Goal: Task Accomplishment & Management: Manage account settings

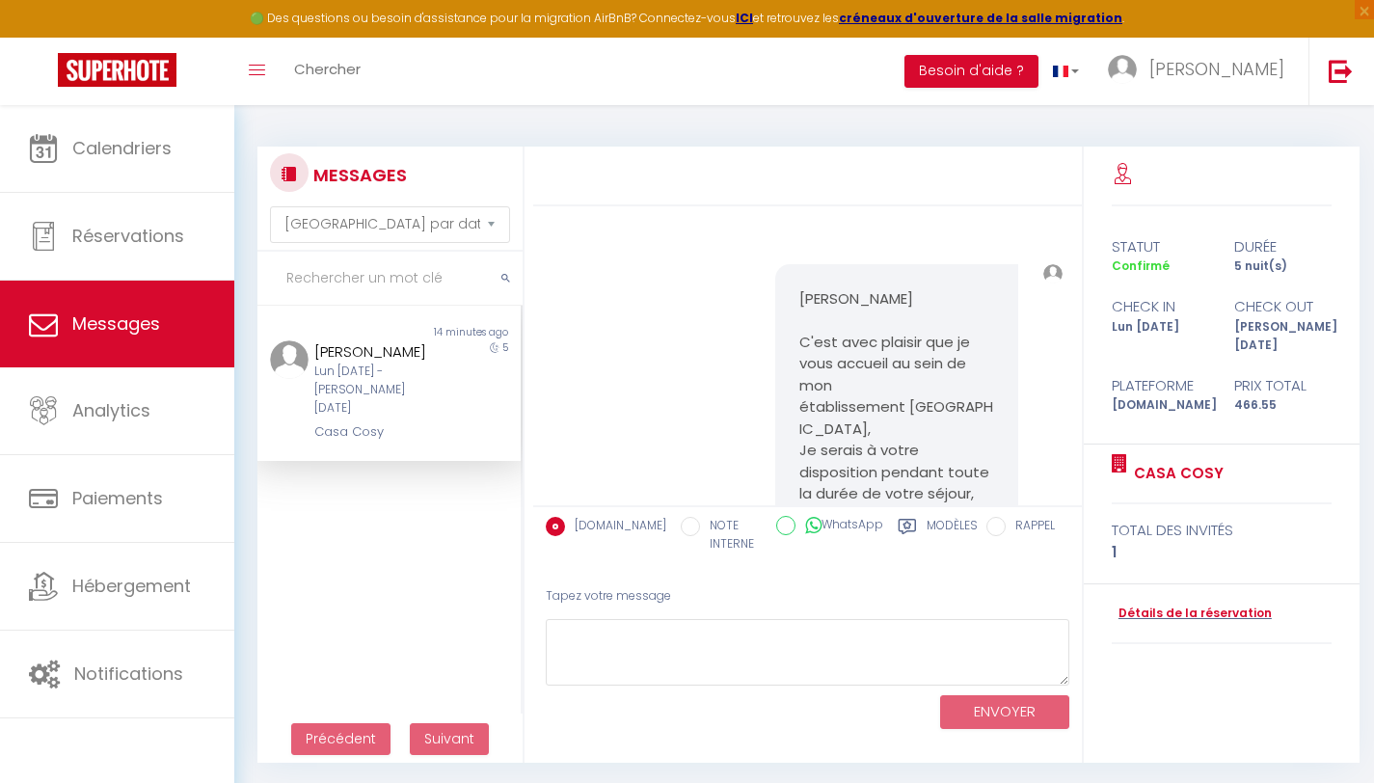
select select "message"
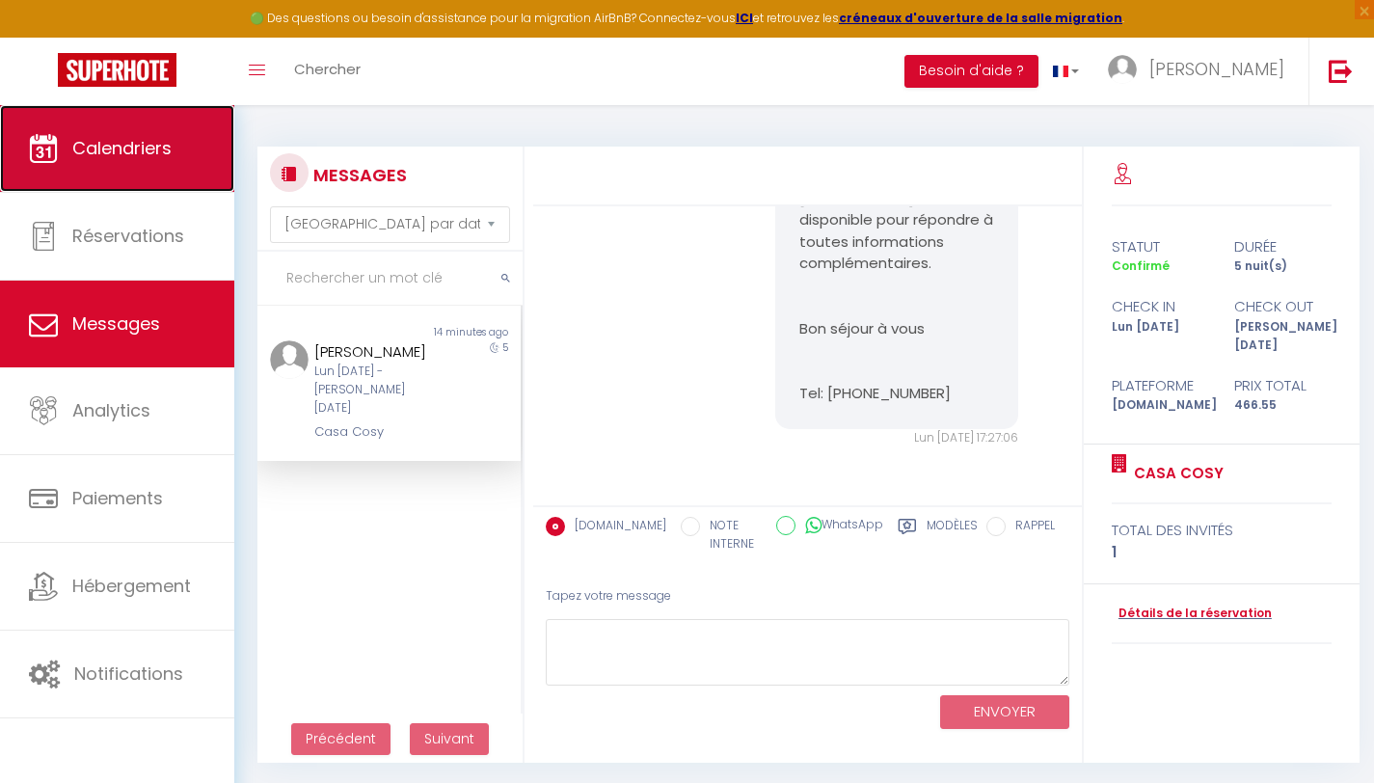
click at [112, 165] on link "Calendriers" at bounding box center [117, 148] width 234 height 87
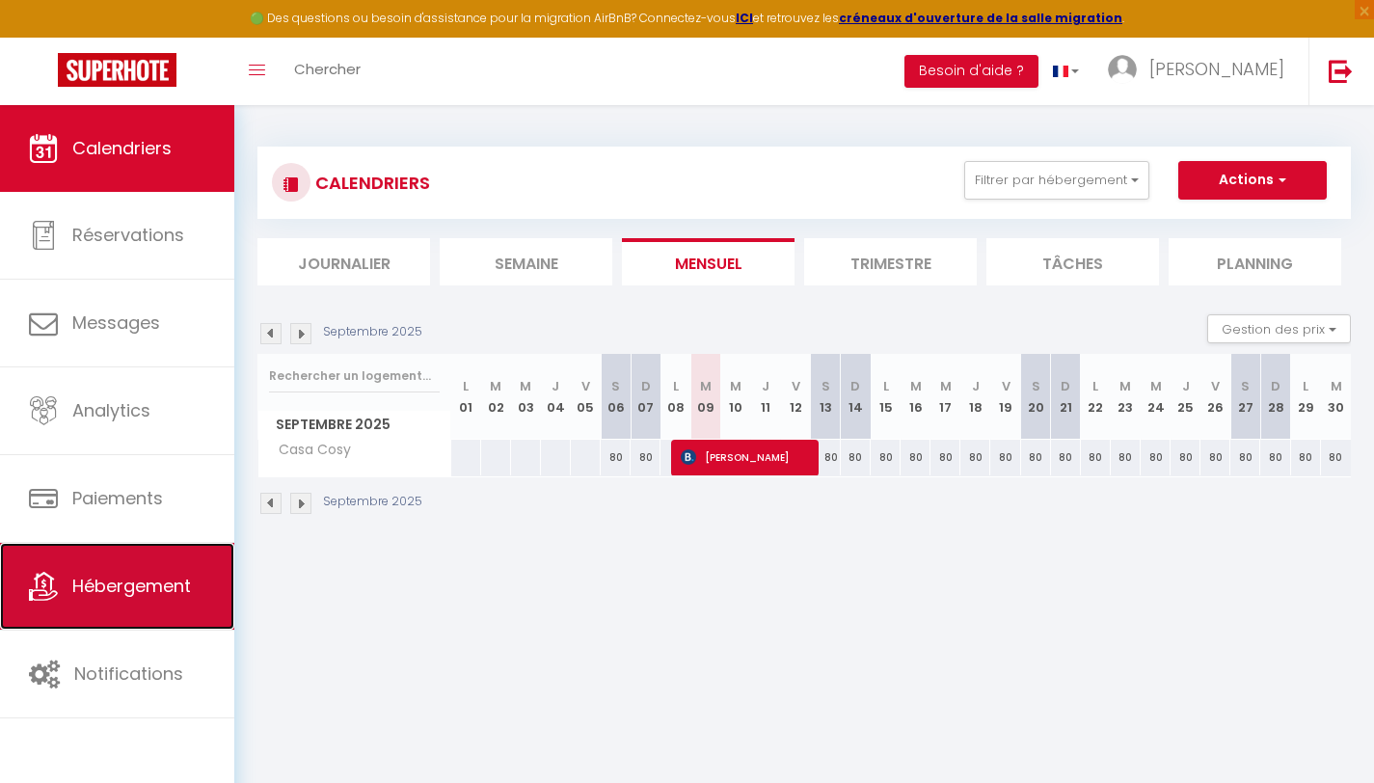
click at [140, 553] on link "Hébergement" at bounding box center [117, 586] width 234 height 87
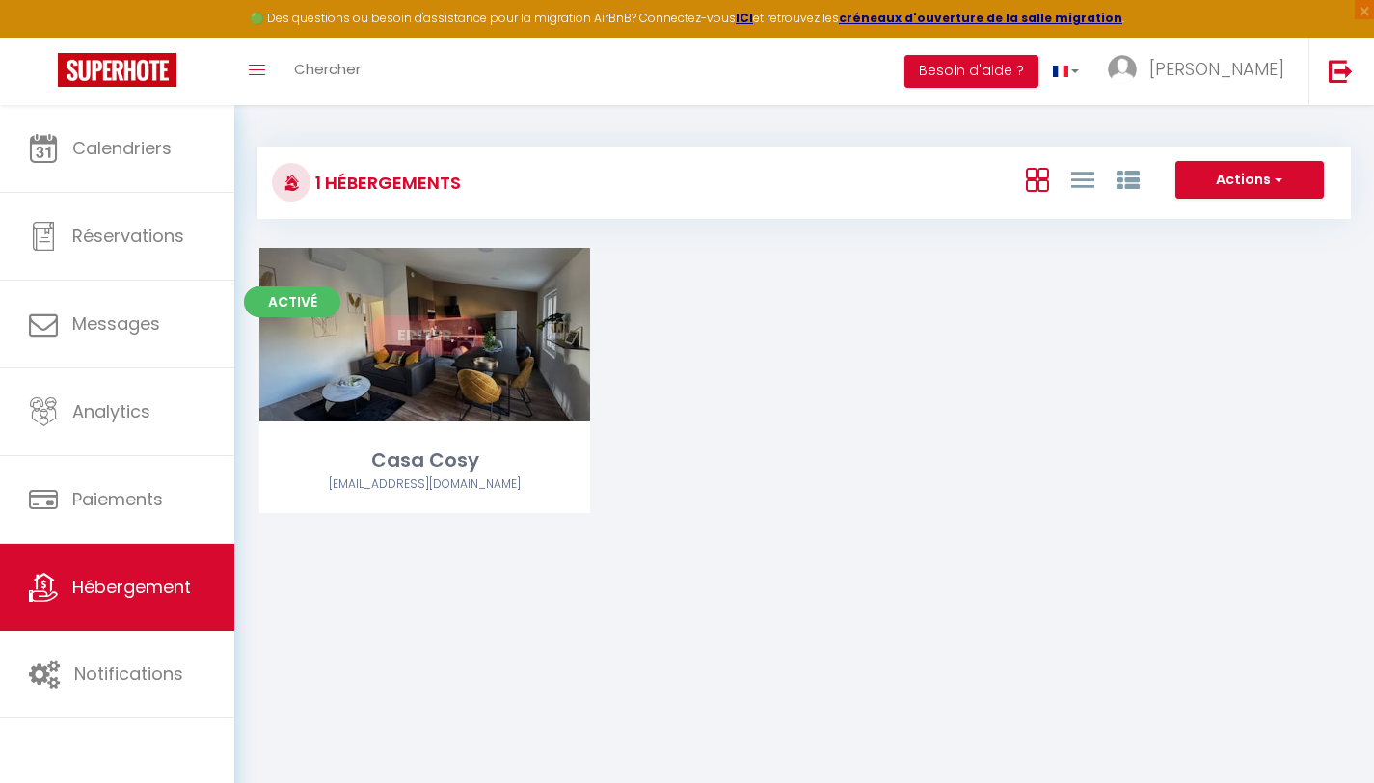
click at [590, 473] on div "Casa Cosy" at bounding box center [424, 460] width 331 height 30
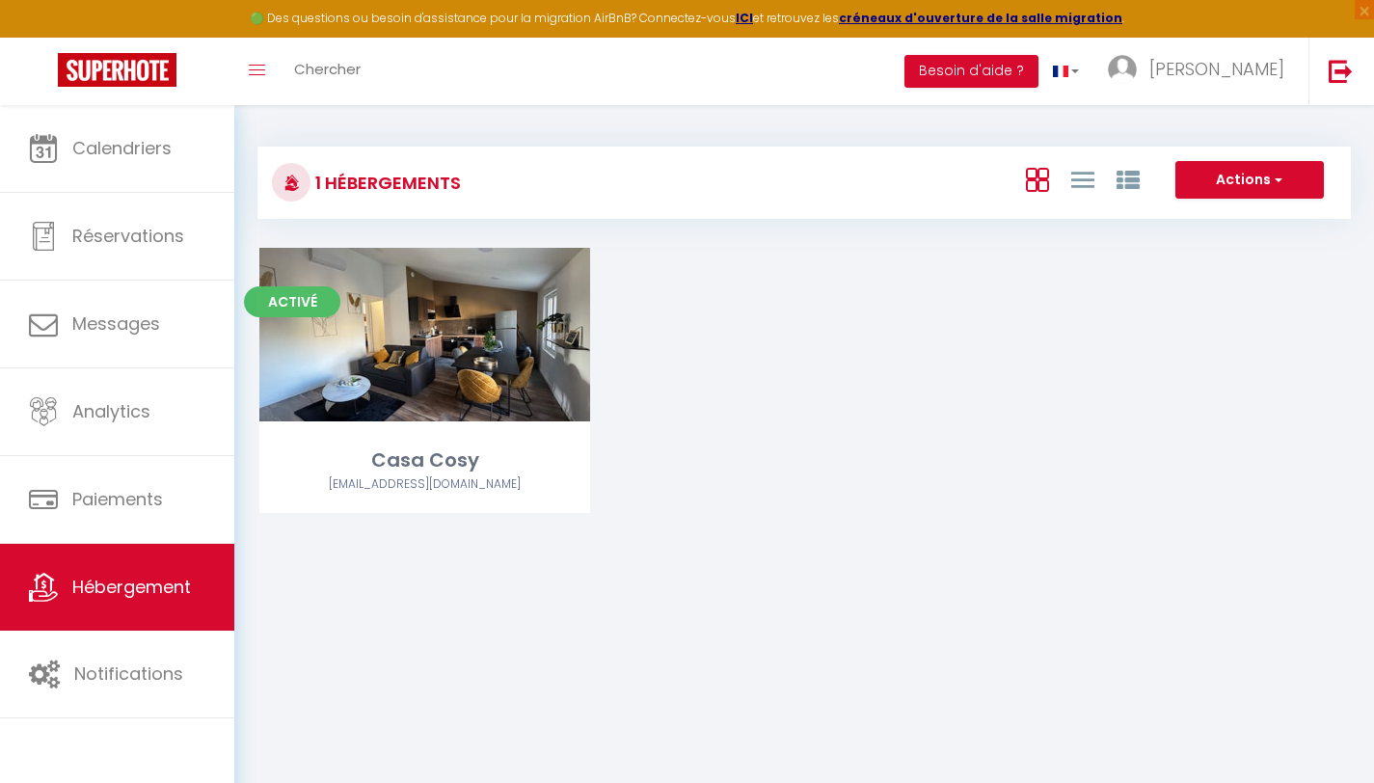
click at [639, 501] on div "Activé Editer Casa Cosy [EMAIL_ADDRESS][DOMAIN_NAME]" at bounding box center [804, 404] width 1138 height 313
click at [980, 76] on button "Besoin d'aide ?" at bounding box center [971, 71] width 134 height 33
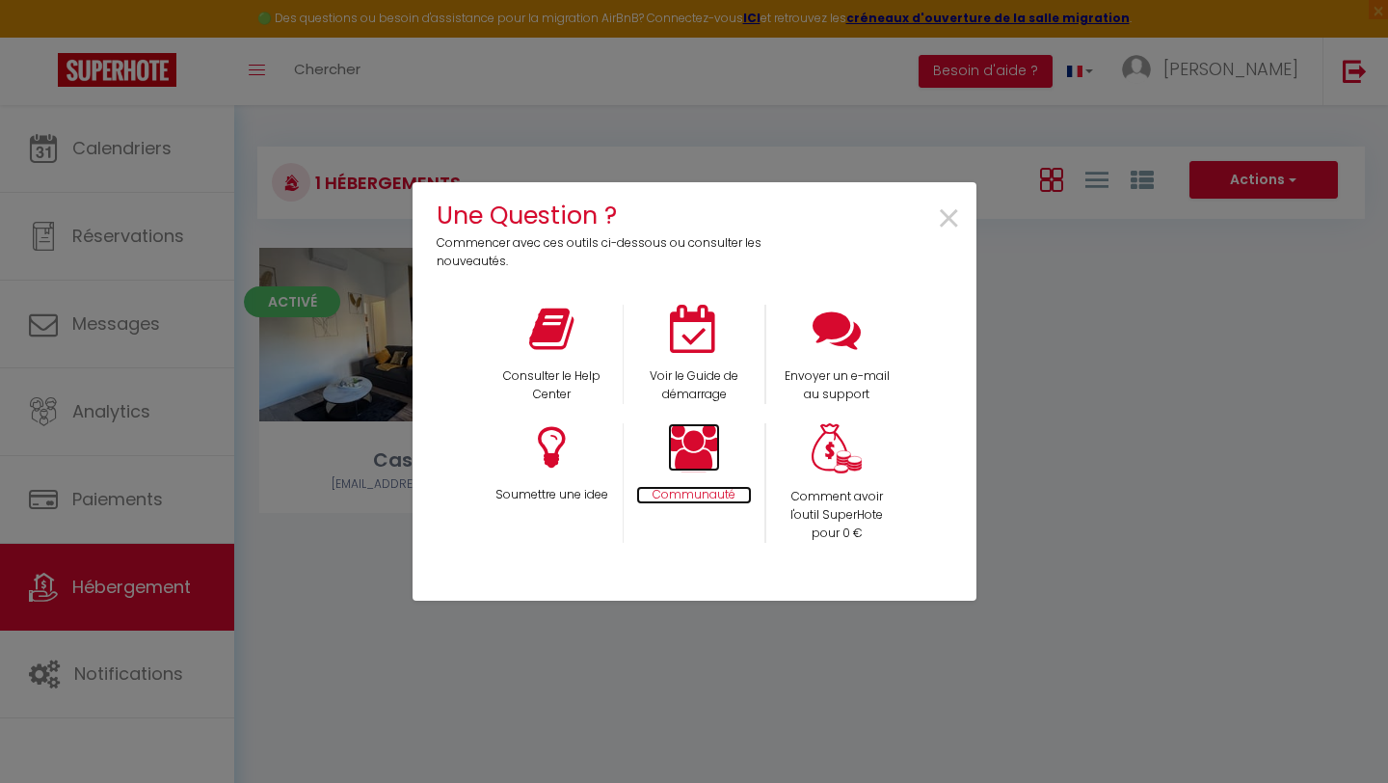
click at [705, 448] on icon at bounding box center [694, 447] width 52 height 48
click at [948, 213] on span "×" at bounding box center [949, 219] width 26 height 61
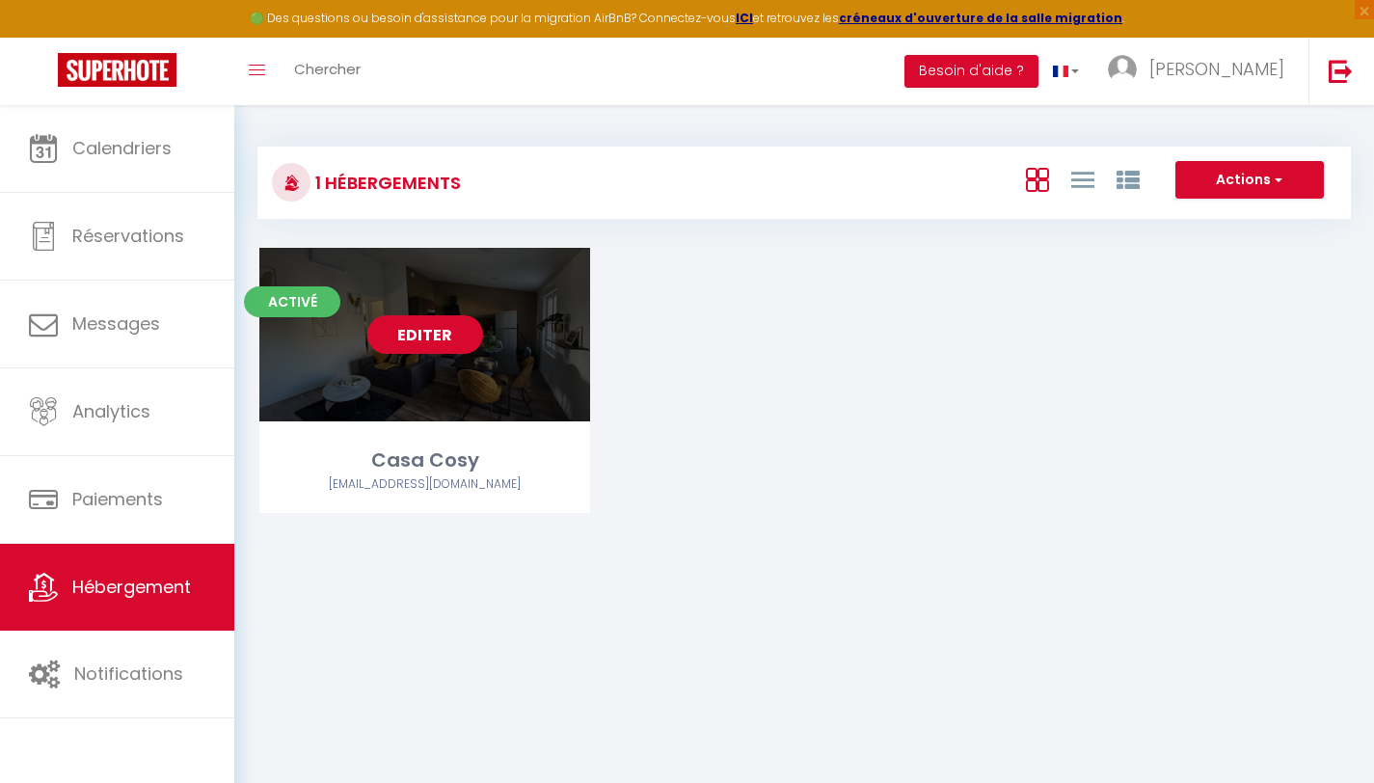
click at [432, 335] on link "Editer" at bounding box center [425, 334] width 116 height 39
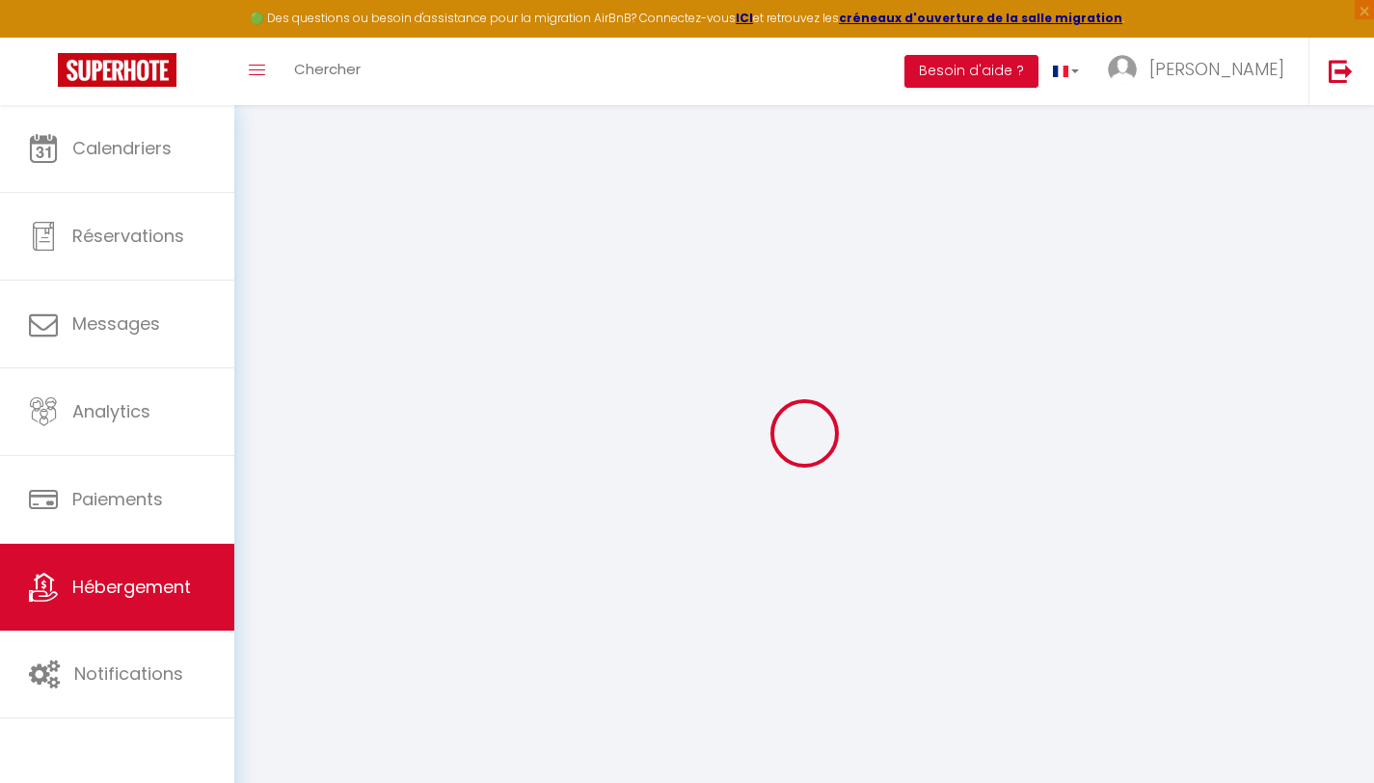
select select "17:00"
select select "23:45"
select select "10:00"
select select "30"
select select "120"
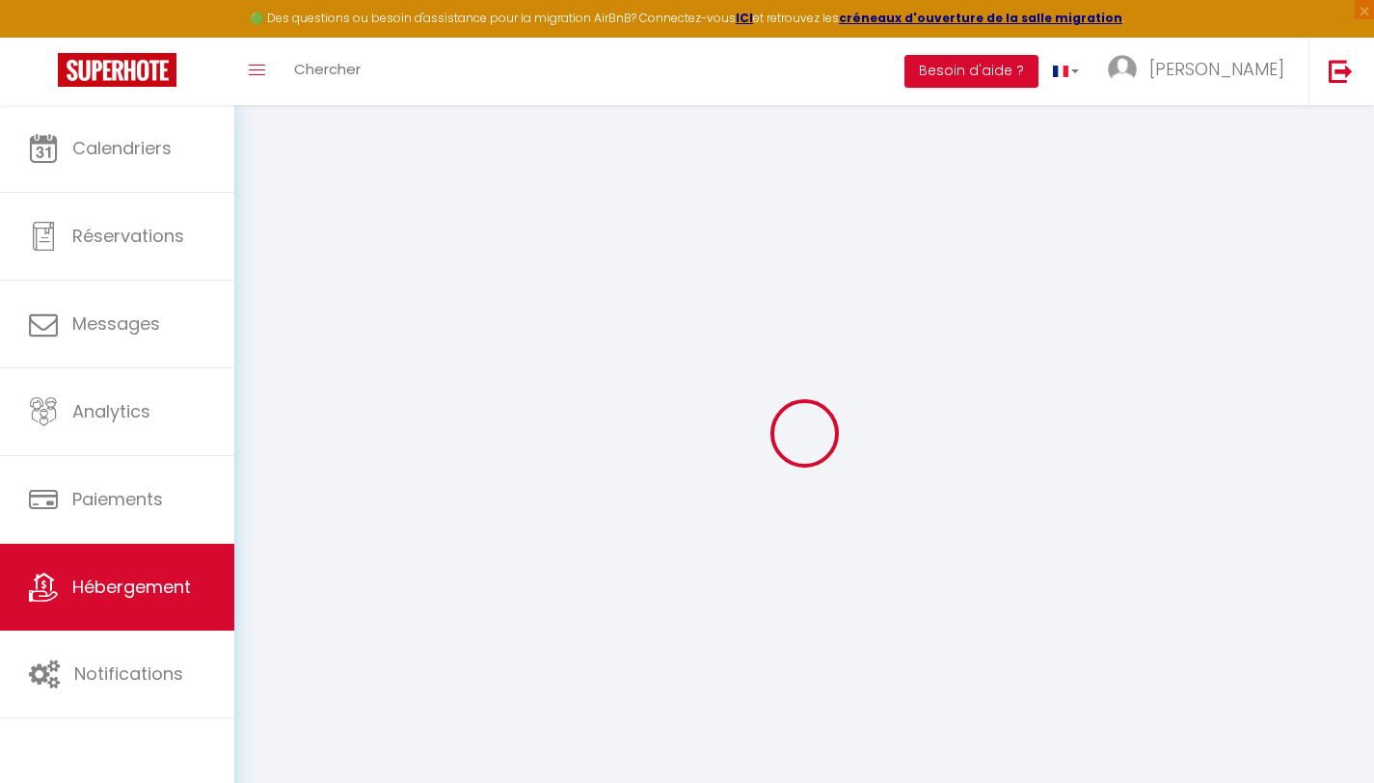
select select "+ 20 %"
select select
checkbox input "false"
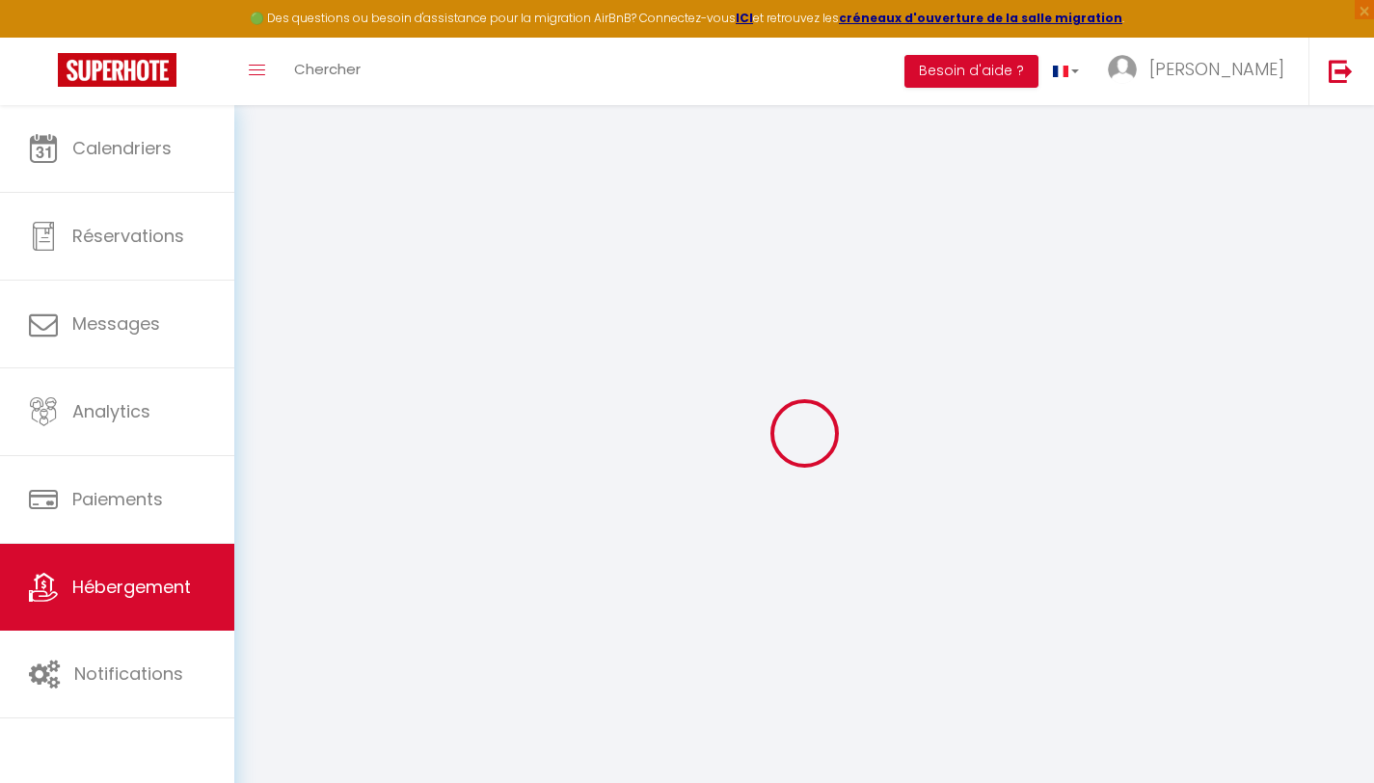
checkbox input "false"
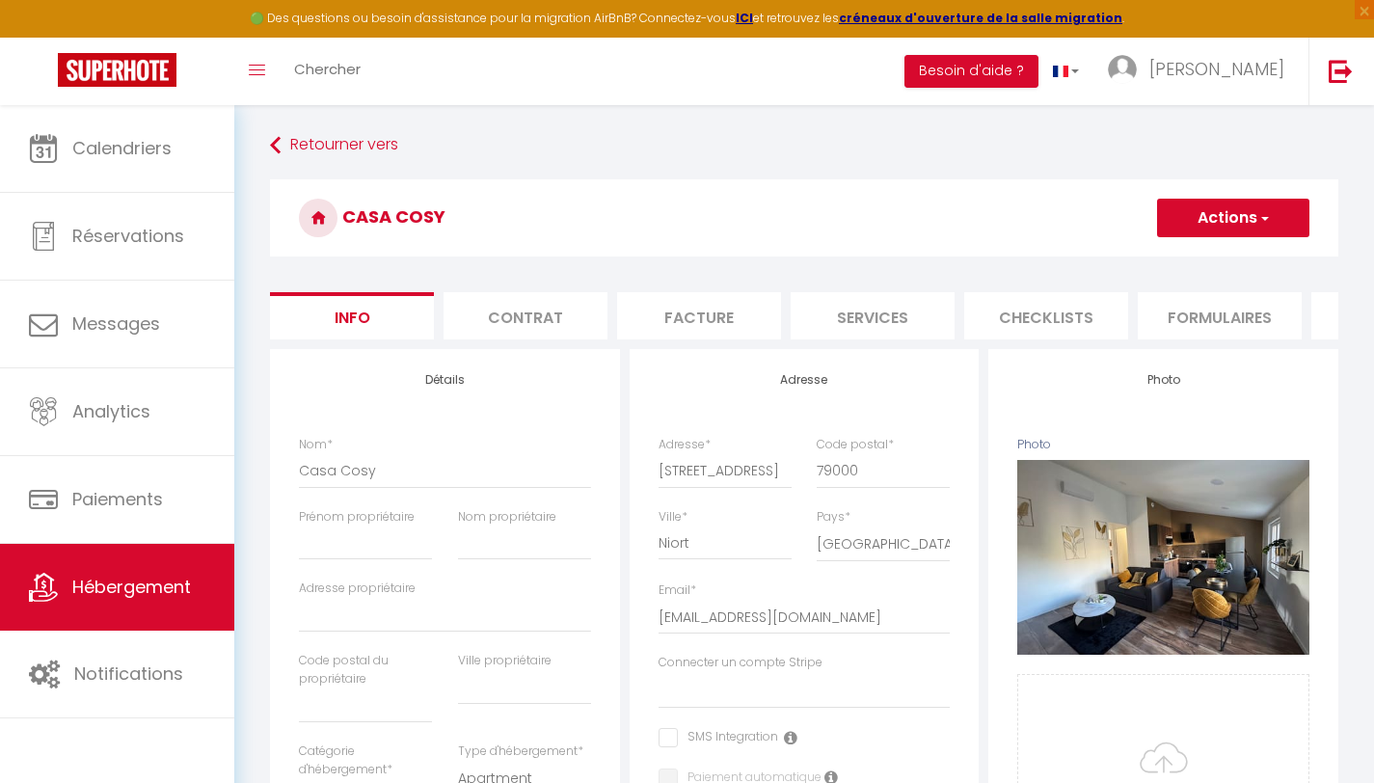
select select
checkbox input "false"
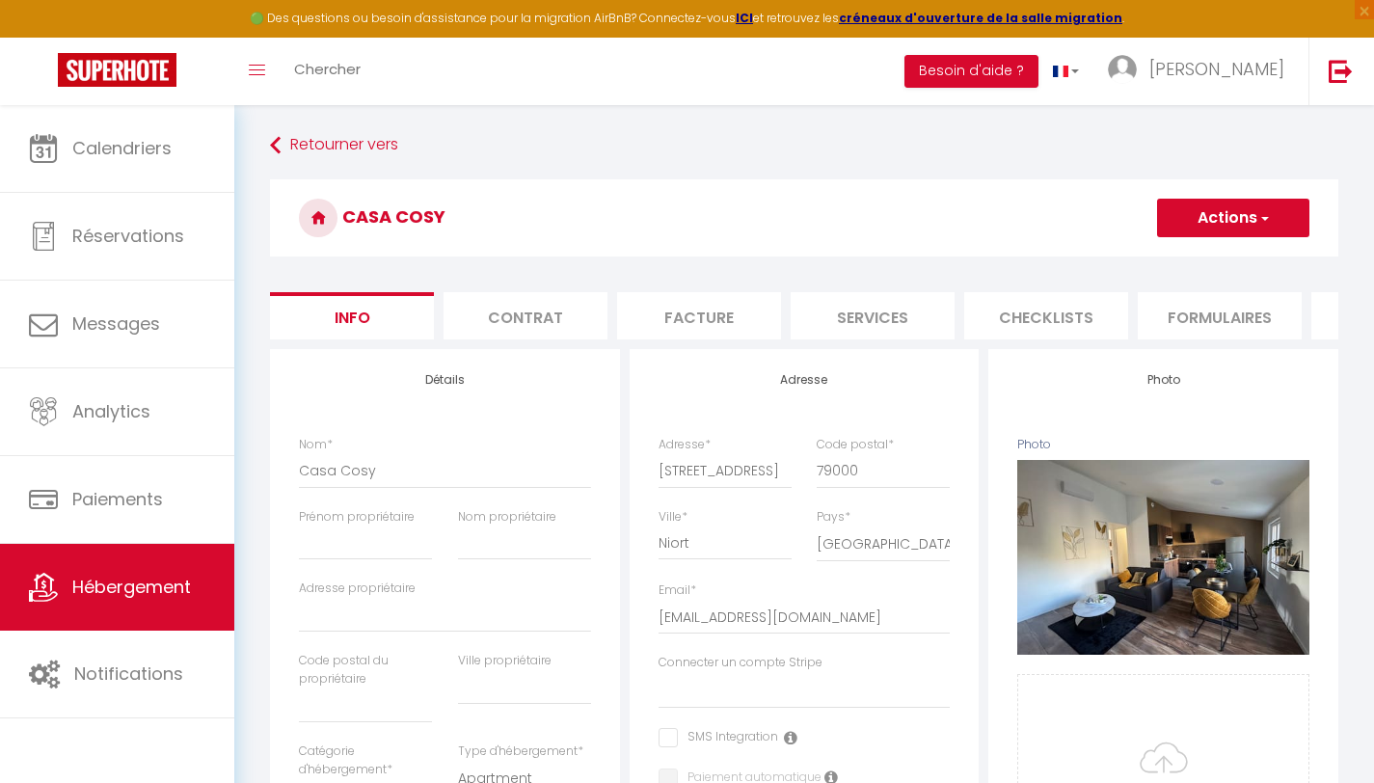
select select "365"
select select "EUR"
select select
select select "18406-1500094251135878830"
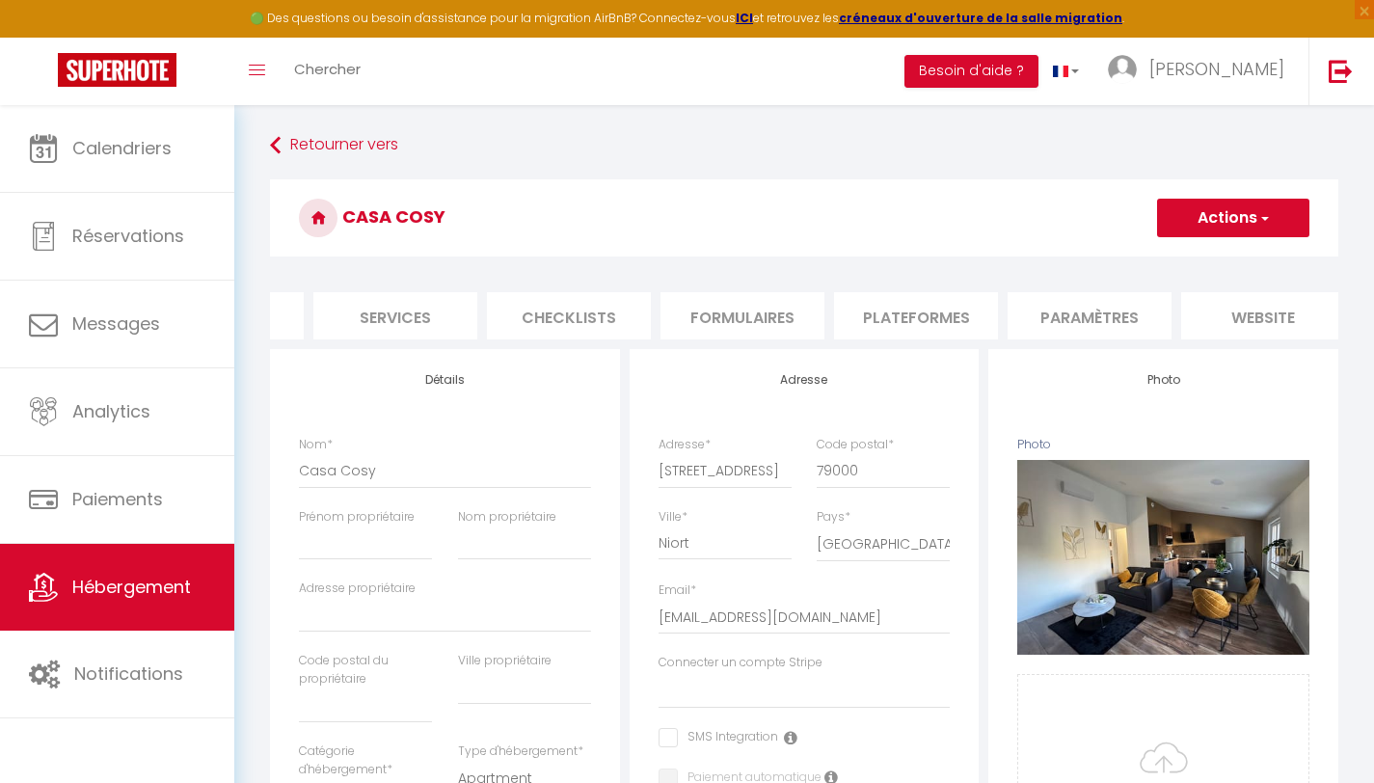
click at [945, 320] on li "Plateformes" at bounding box center [916, 315] width 164 height 47
select select
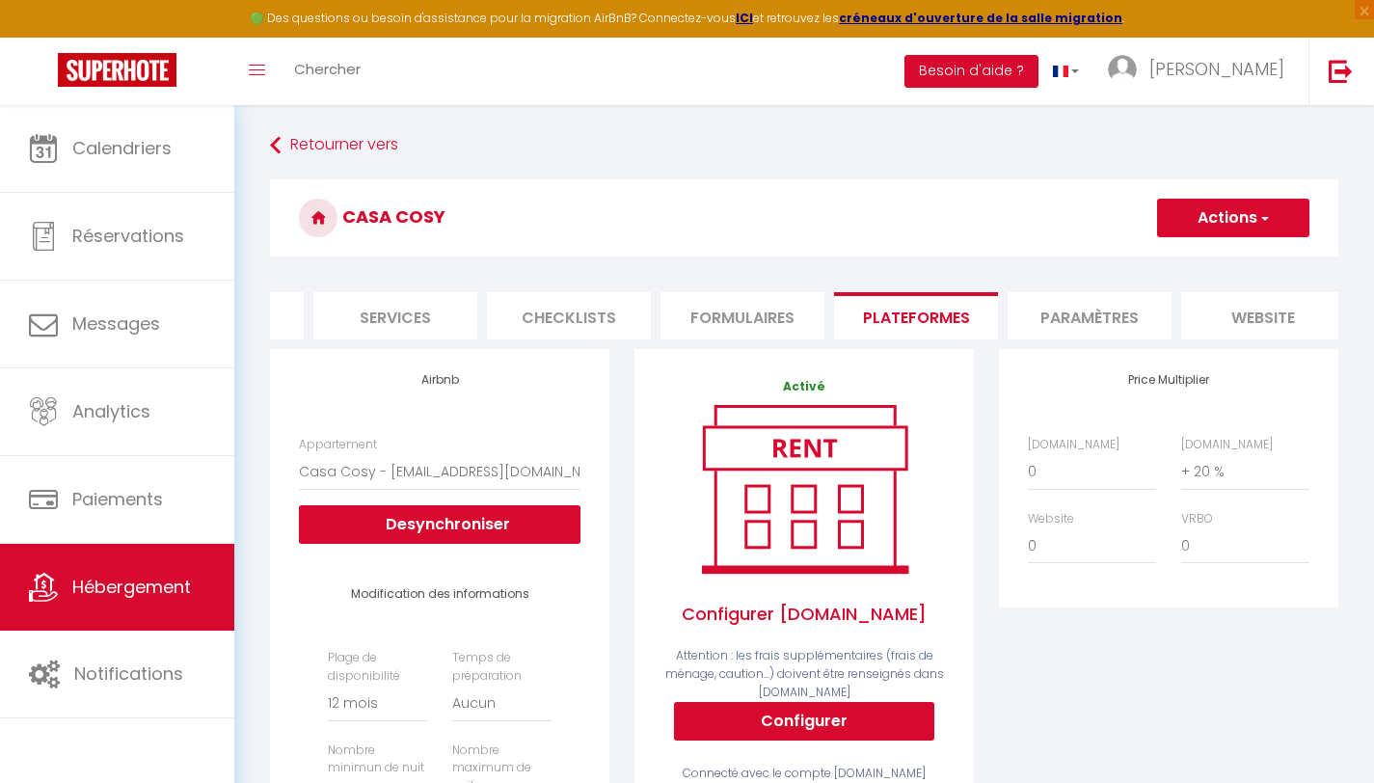
scroll to position [67, 0]
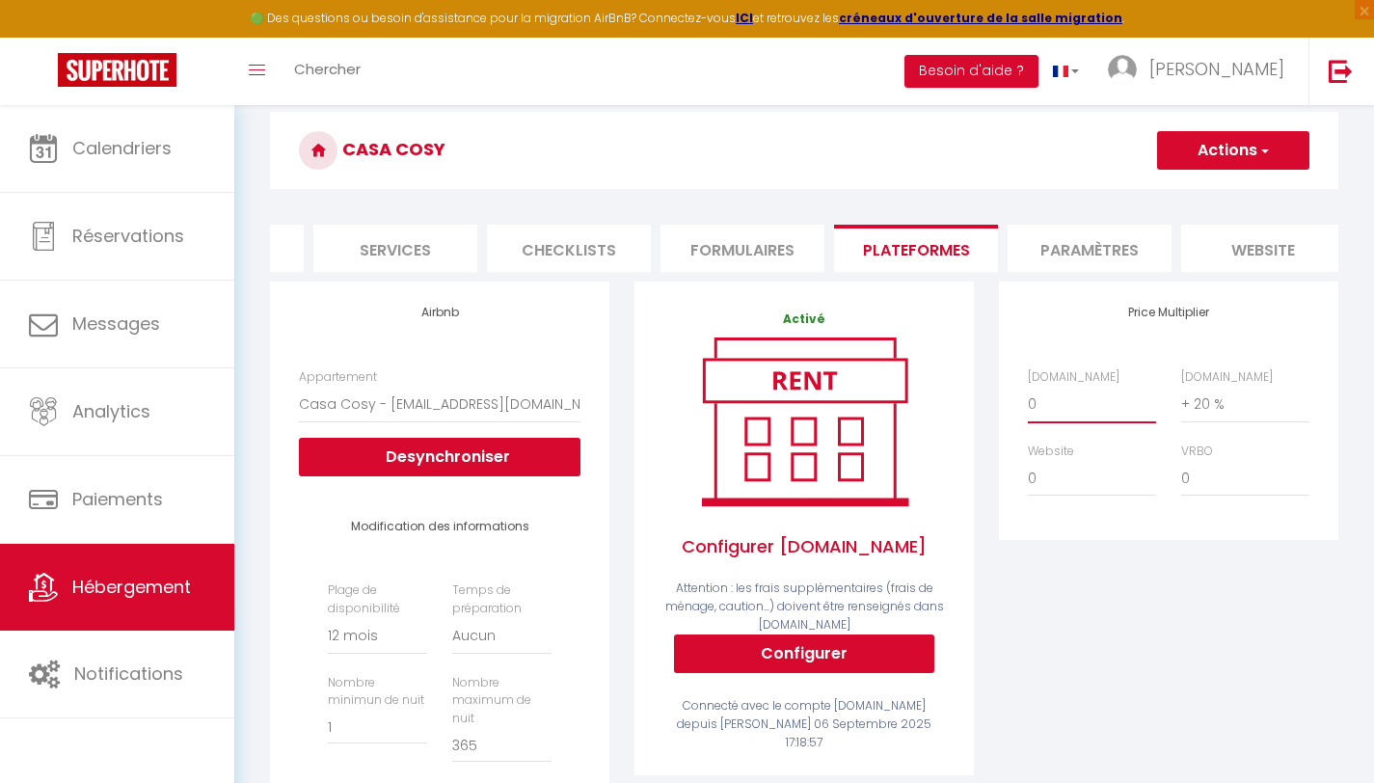
click at [1058, 411] on select "0 + 1 % + 2 % + 3 % + 4 % + 5 % + 6 % + 7 % + 8 % + 9 %" at bounding box center [1092, 404] width 128 height 37
click at [1059, 416] on select "0 + 1 % + 2 % + 3 % + 4 % + 5 % + 6 % + 7 % + 8 % + 9 %" at bounding box center [1092, 404] width 128 height 37
select select "+ 15 %"
click at [1028, 400] on select "0 + 1 % + 2 % + 3 % + 4 % + 5 % + 6 % + 7 % + 8 % + 9 %" at bounding box center [1092, 404] width 128 height 37
select select
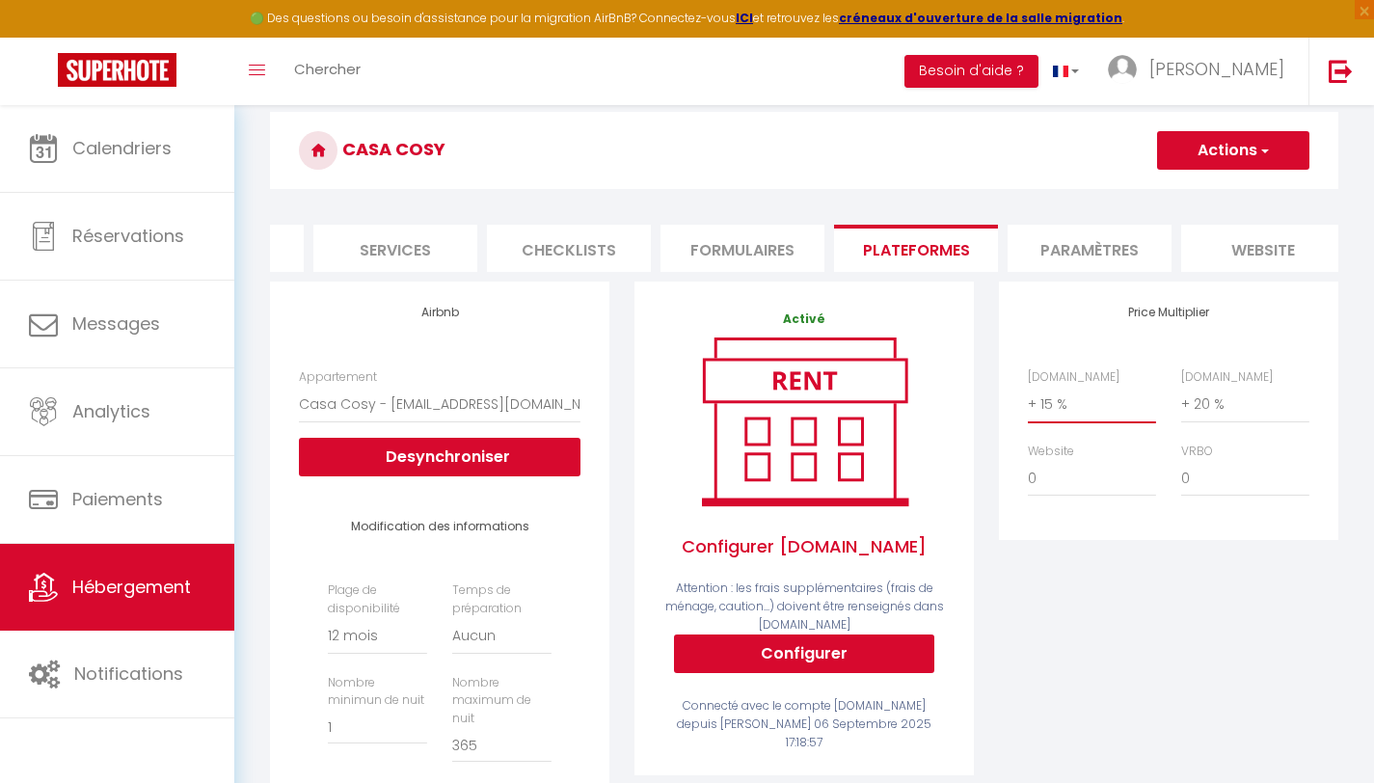
scroll to position [0, 0]
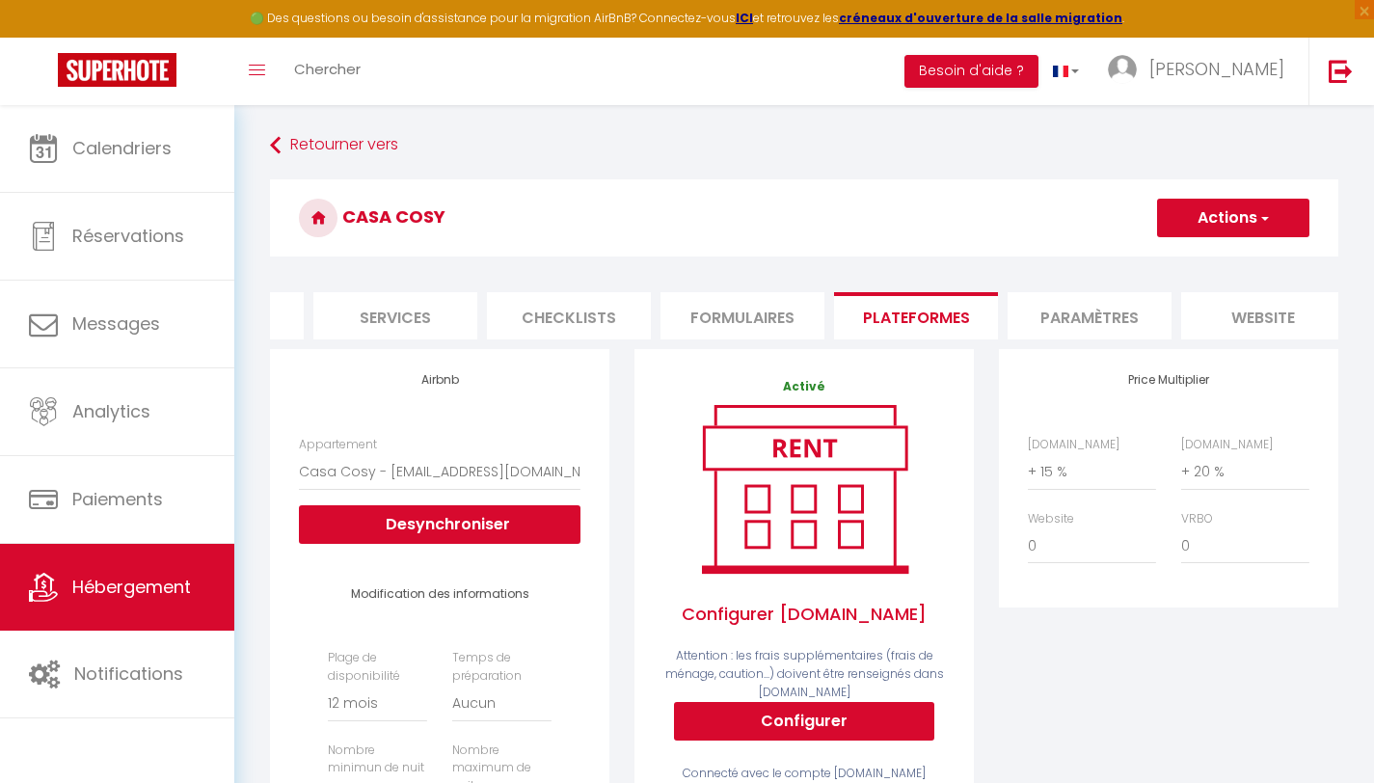
click at [1241, 213] on button "Actions" at bounding box center [1233, 218] width 152 height 39
click at [1228, 255] on link "Enregistrer" at bounding box center [1232, 260] width 152 height 25
select select "365"
select select "EUR"
select select
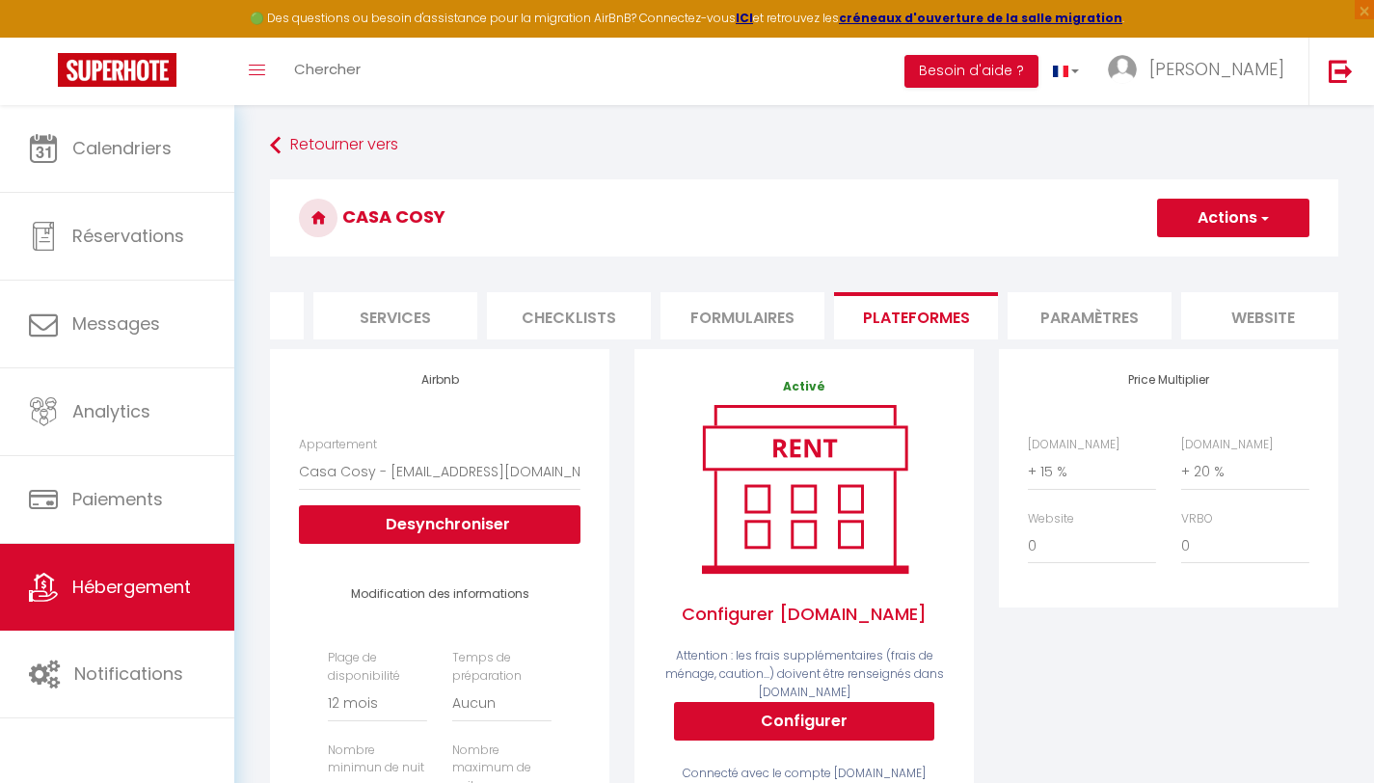
click at [1253, 224] on button "Actions" at bounding box center [1233, 218] width 152 height 39
click at [1245, 257] on link "Enregistrer" at bounding box center [1232, 260] width 152 height 25
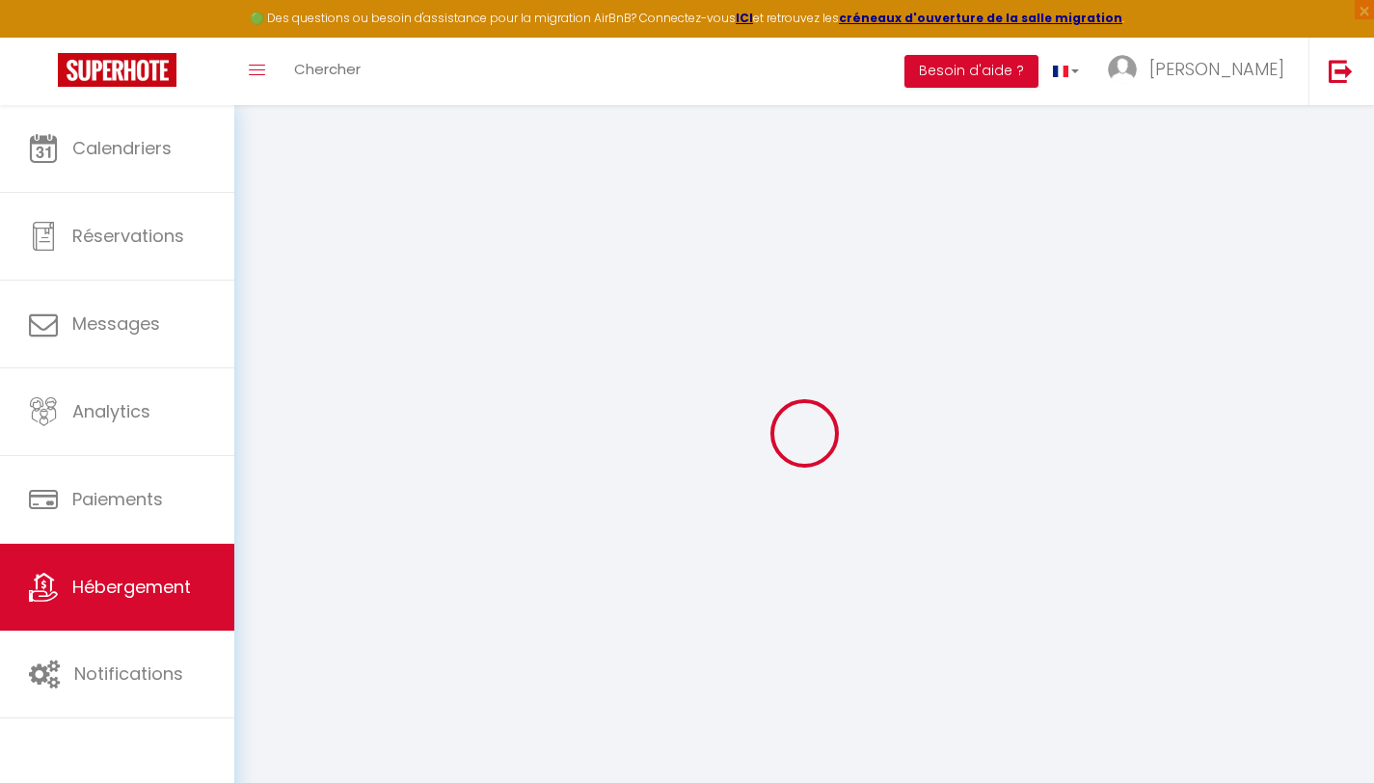
select select "365"
select select "EUR"
select select
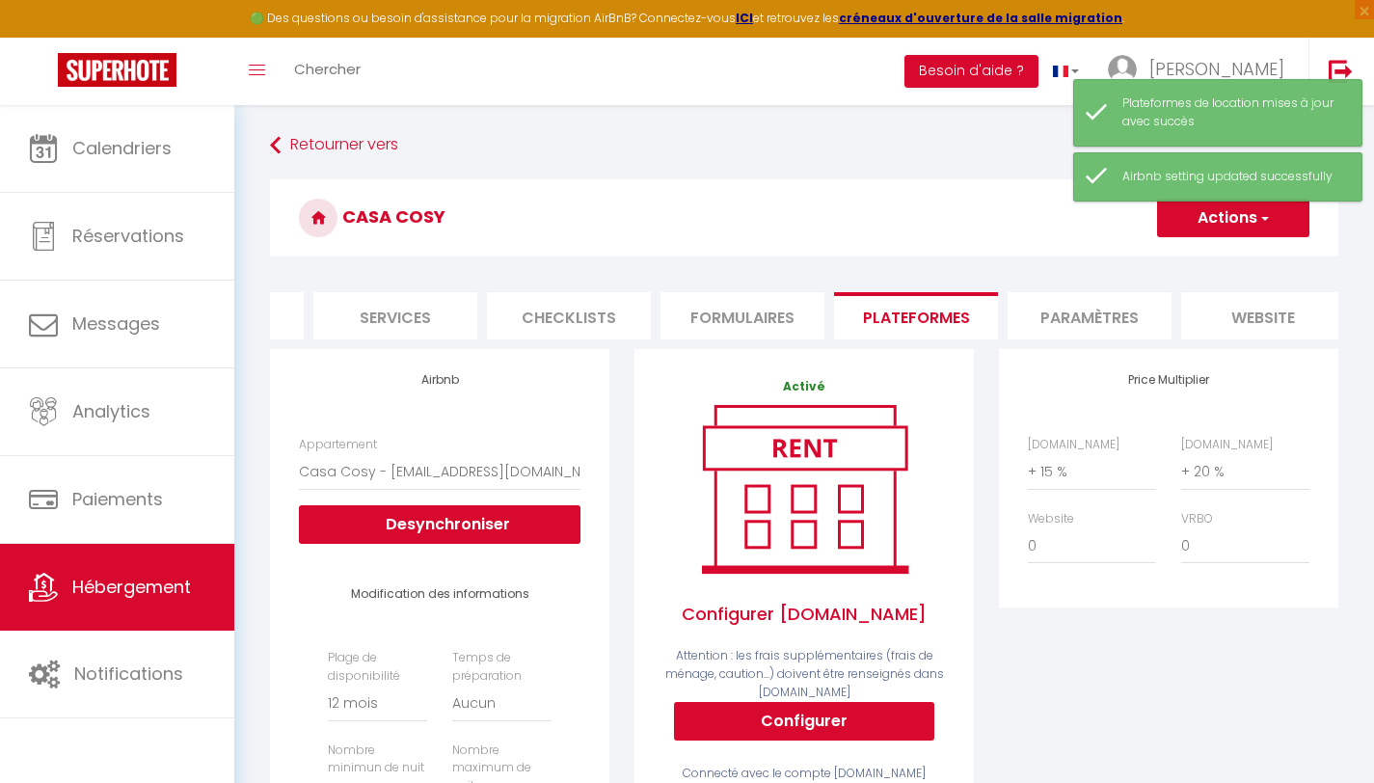
click at [909, 240] on h3 "Casa Cosy" at bounding box center [804, 217] width 1068 height 77
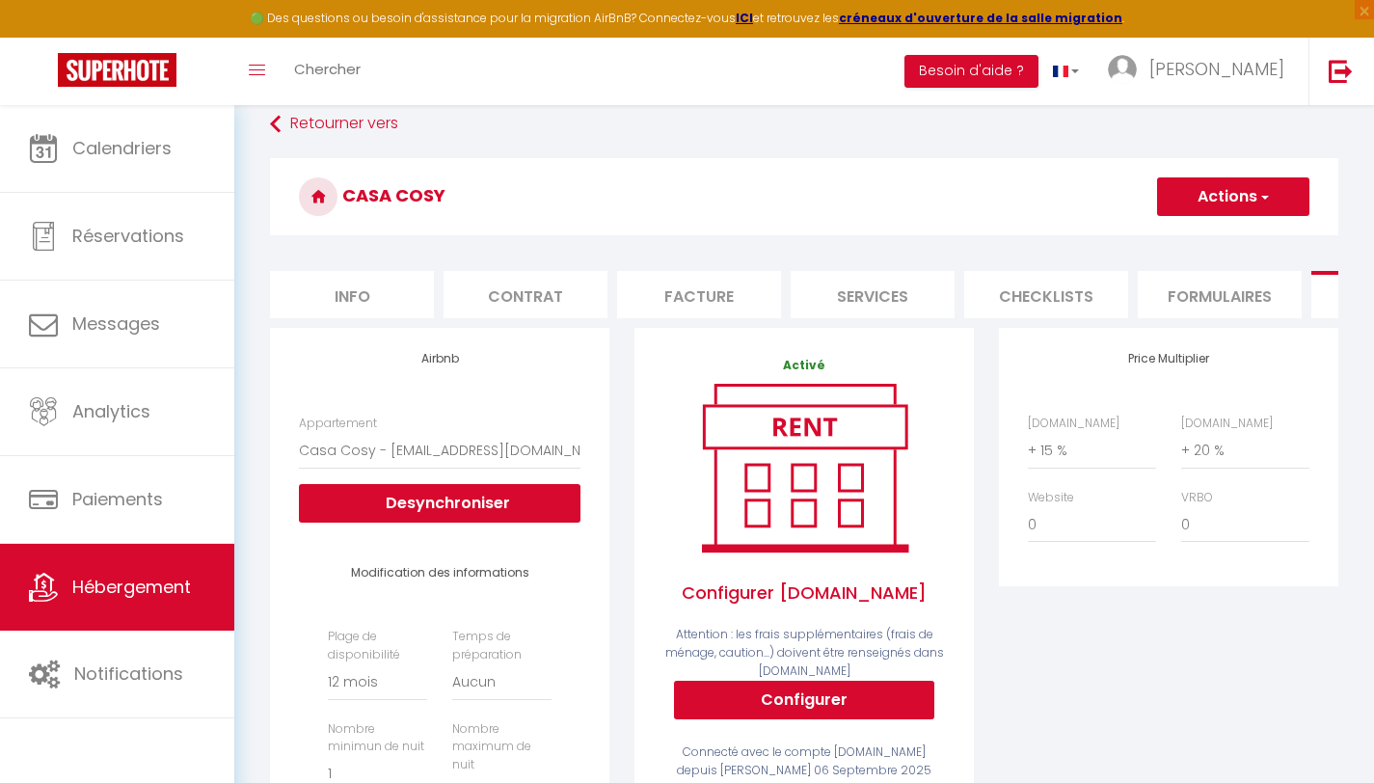
scroll to position [7, 0]
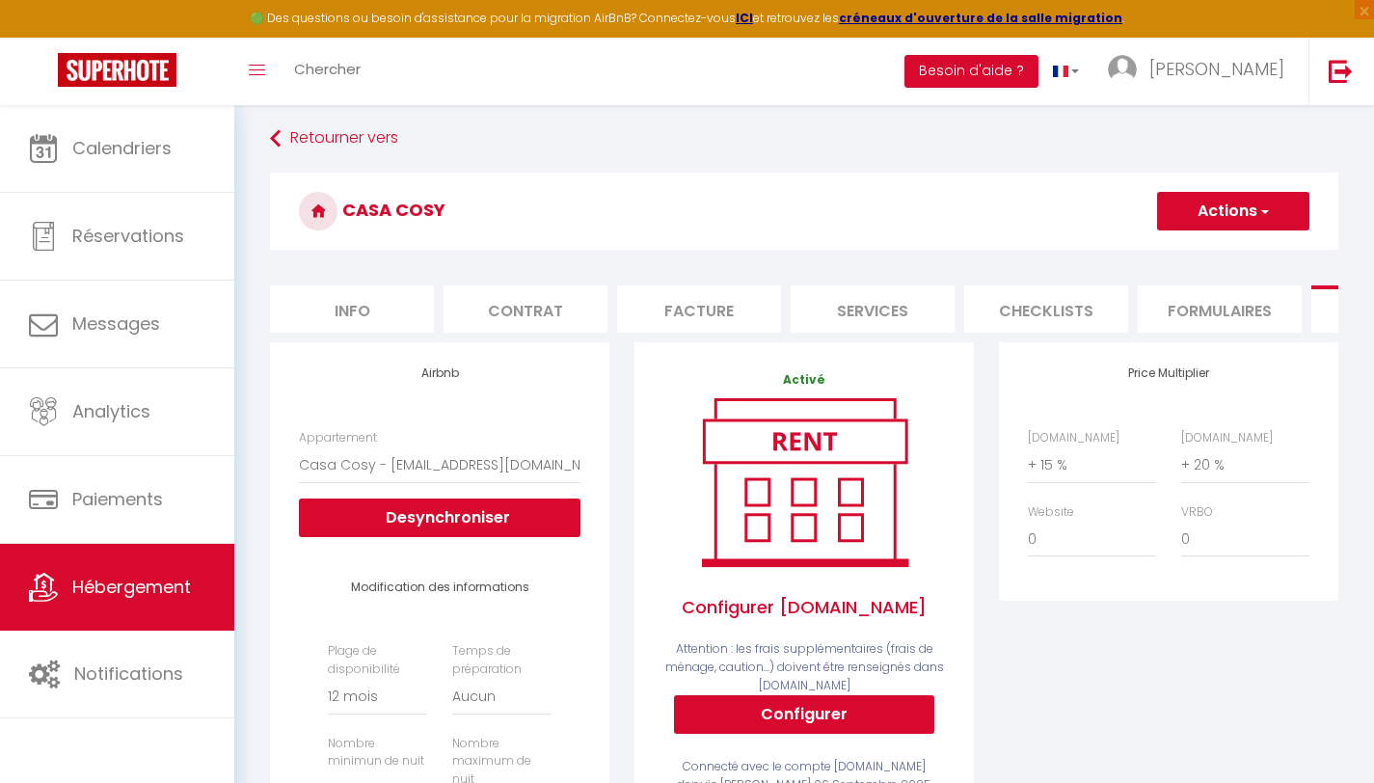
drag, startPoint x: 476, startPoint y: 329, endPoint x: 752, endPoint y: 352, distance: 276.7
drag, startPoint x: 738, startPoint y: 348, endPoint x: 787, endPoint y: 345, distance: 48.3
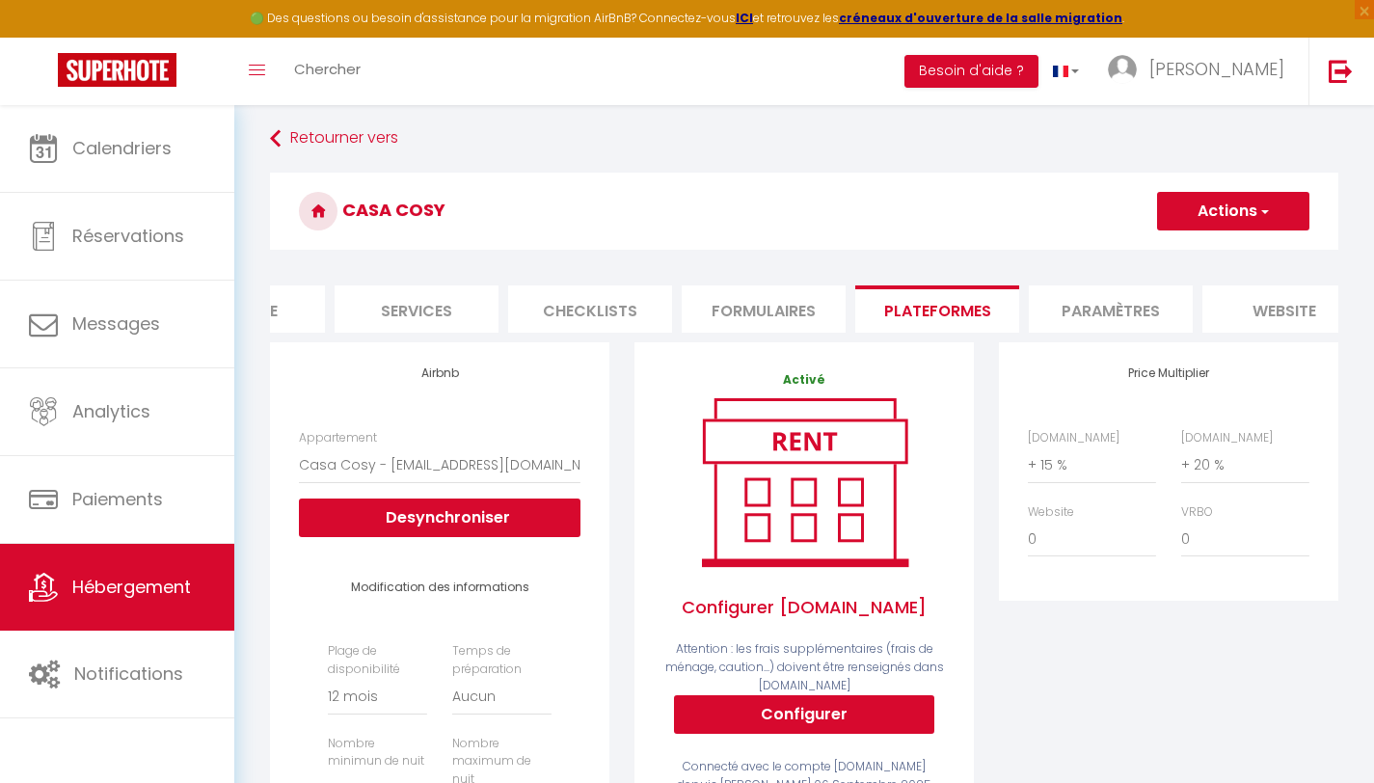
scroll to position [0, 439]
click at [475, 316] on li "Services" at bounding box center [434, 308] width 164 height 47
checkbox input "true"
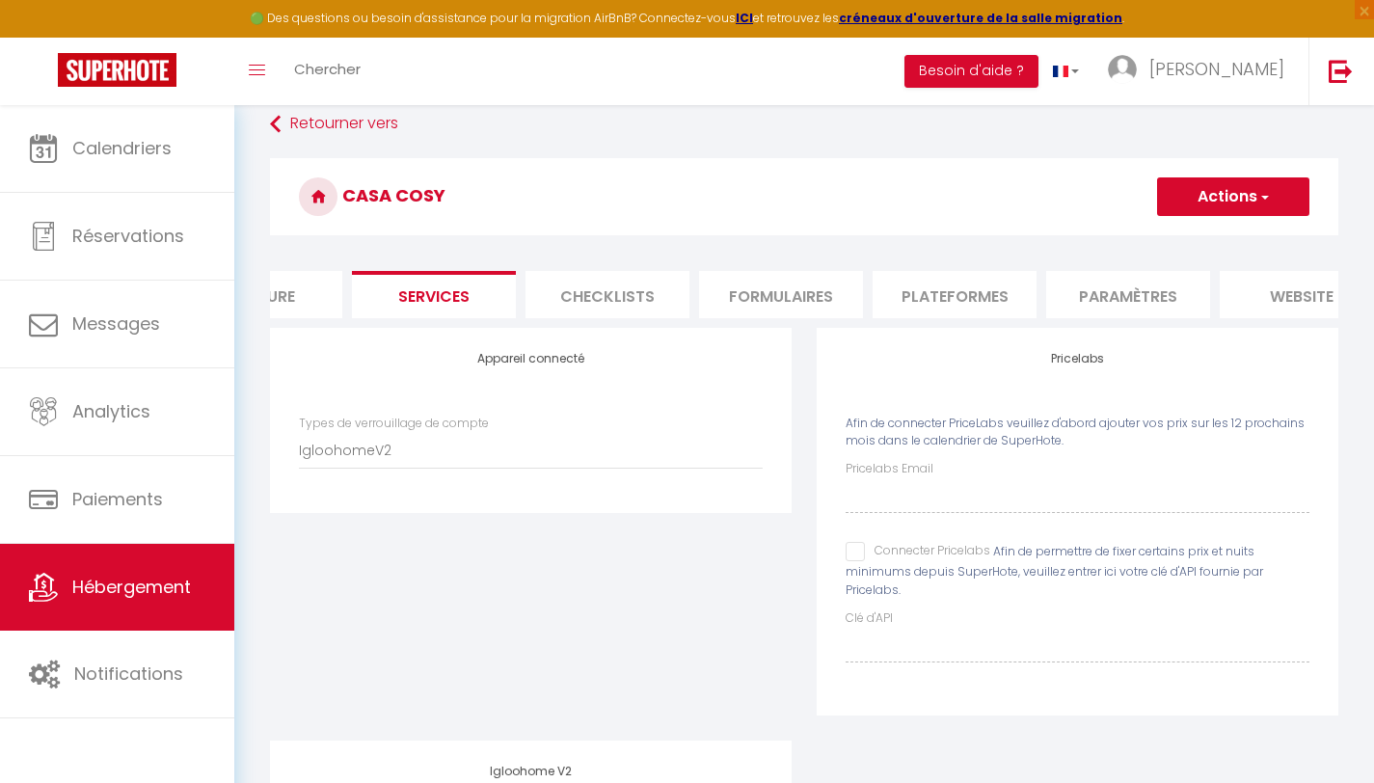
scroll to position [0, 667]
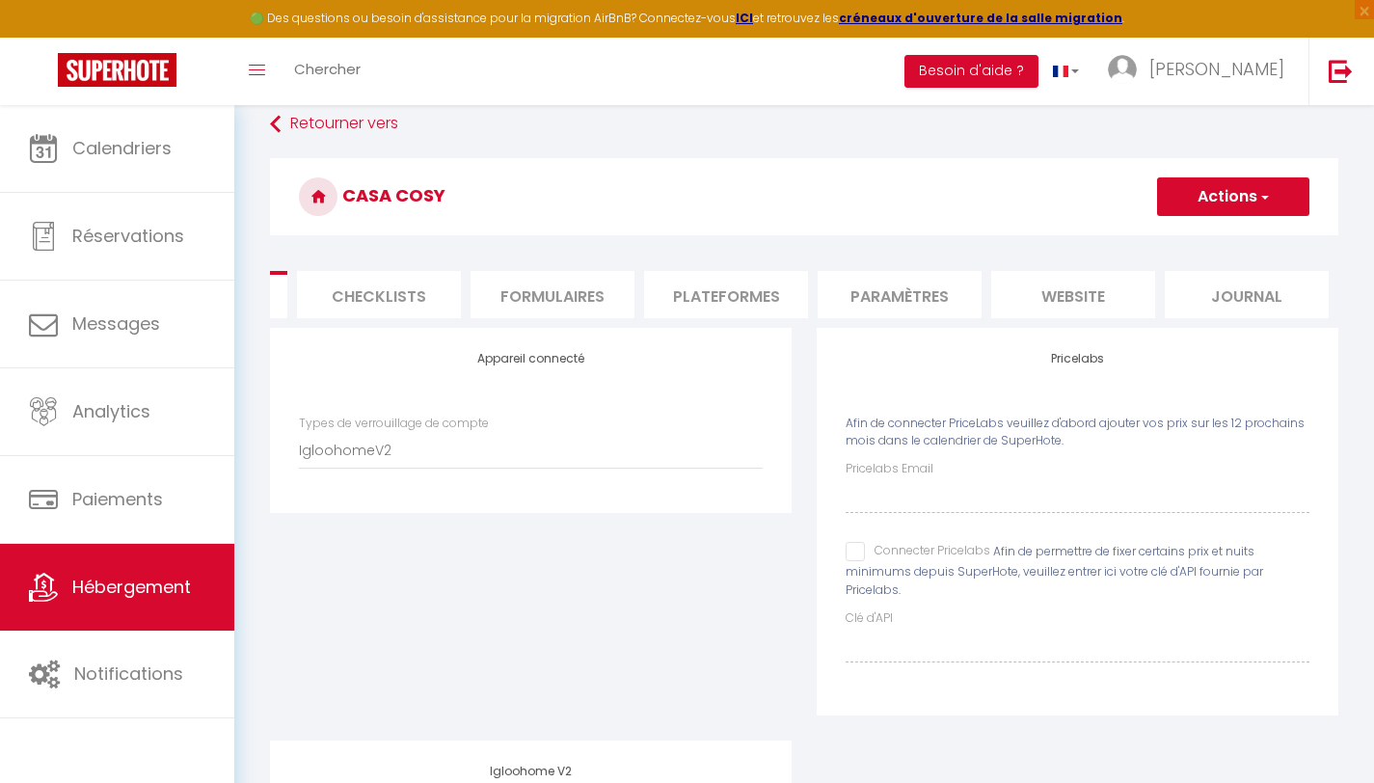
click at [1255, 307] on li "Journal" at bounding box center [1247, 294] width 164 height 47
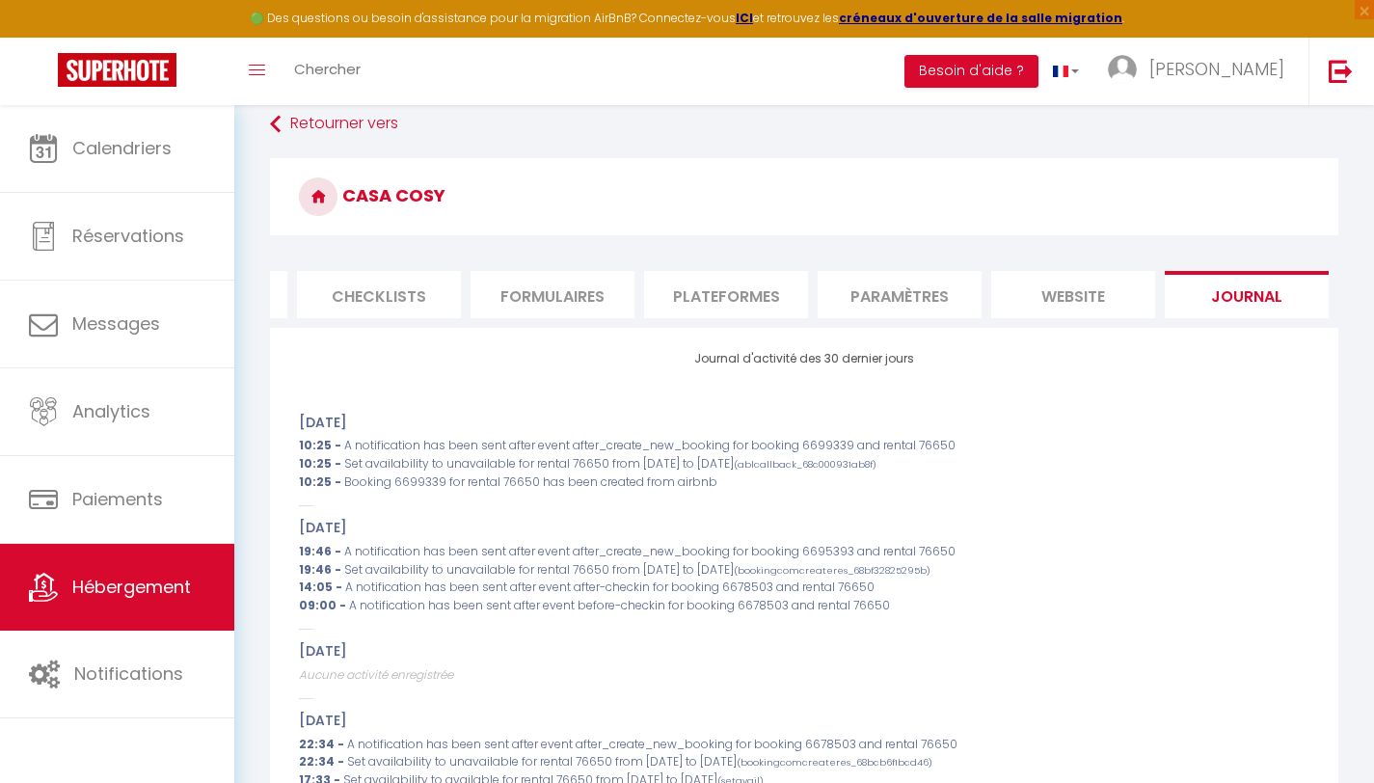
drag, startPoint x: 1208, startPoint y: 335, endPoint x: 850, endPoint y: 347, distance: 357.9
drag, startPoint x: 1028, startPoint y: 335, endPoint x: 705, endPoint y: 355, distance: 323.6
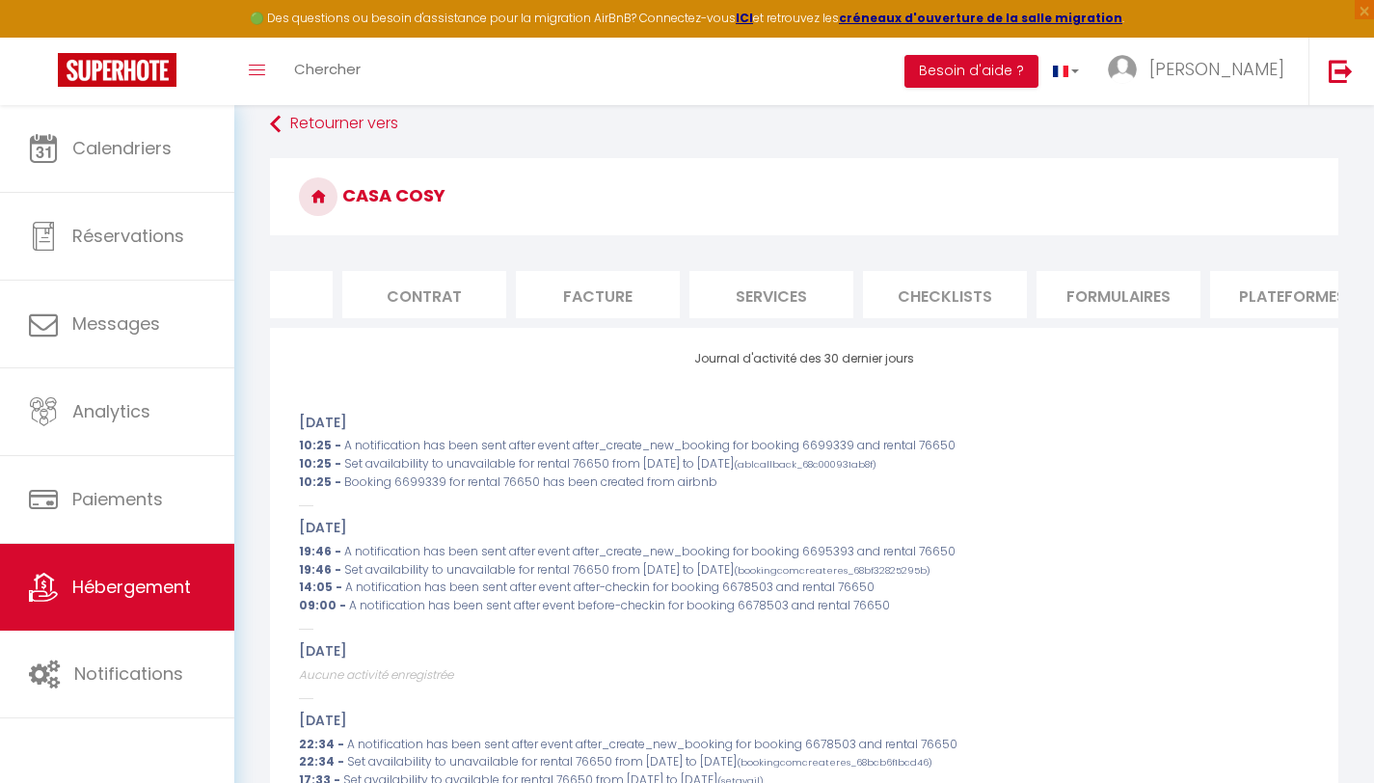
scroll to position [0, 0]
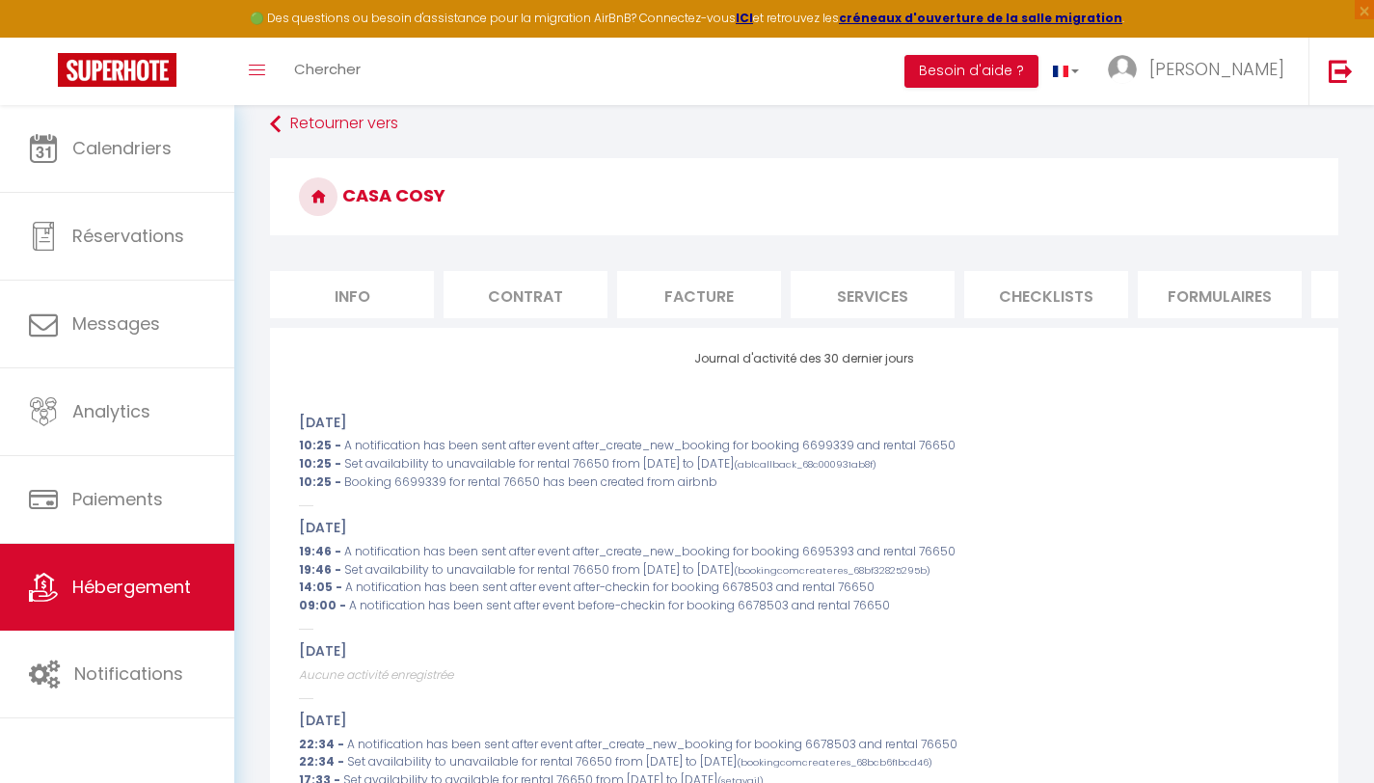
click at [338, 303] on li "Info" at bounding box center [352, 294] width 164 height 47
select select
checkbox input "false"
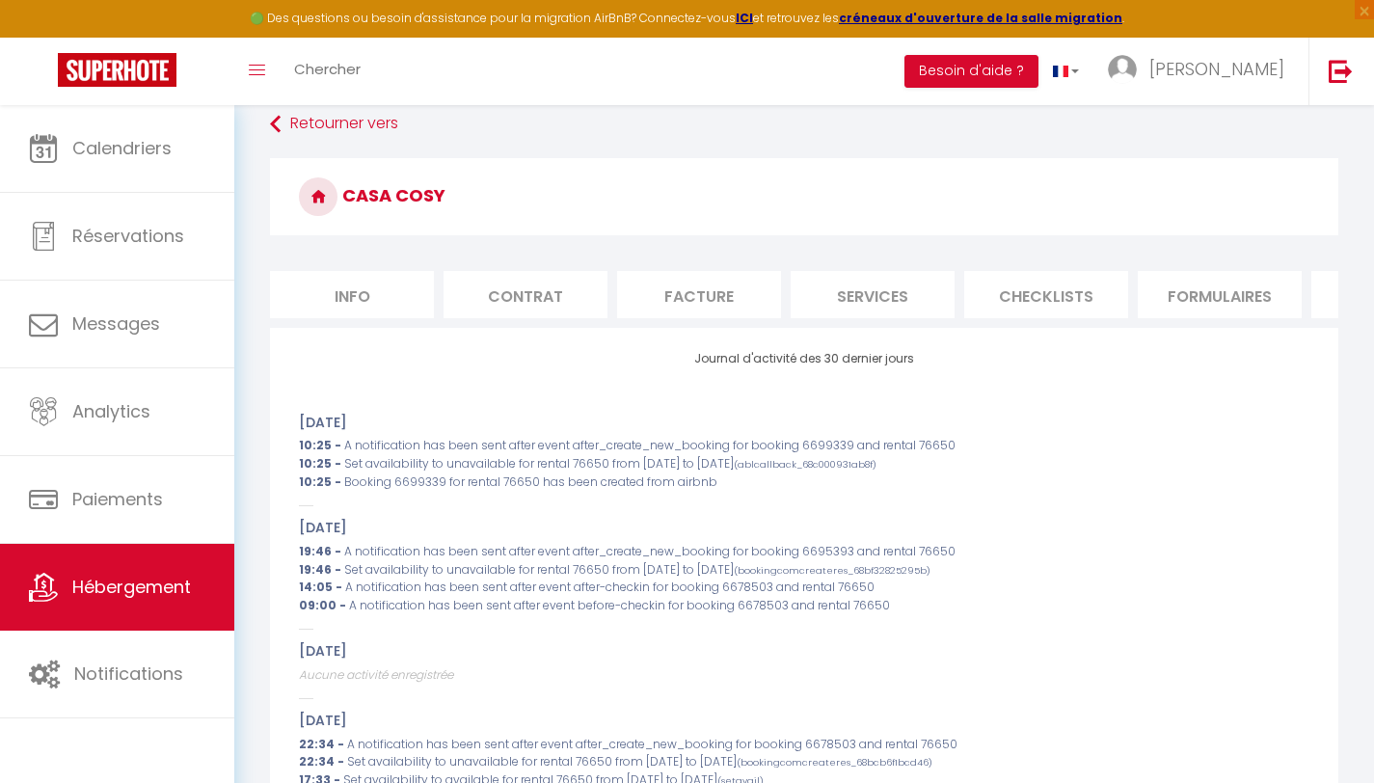
checkbox input "false"
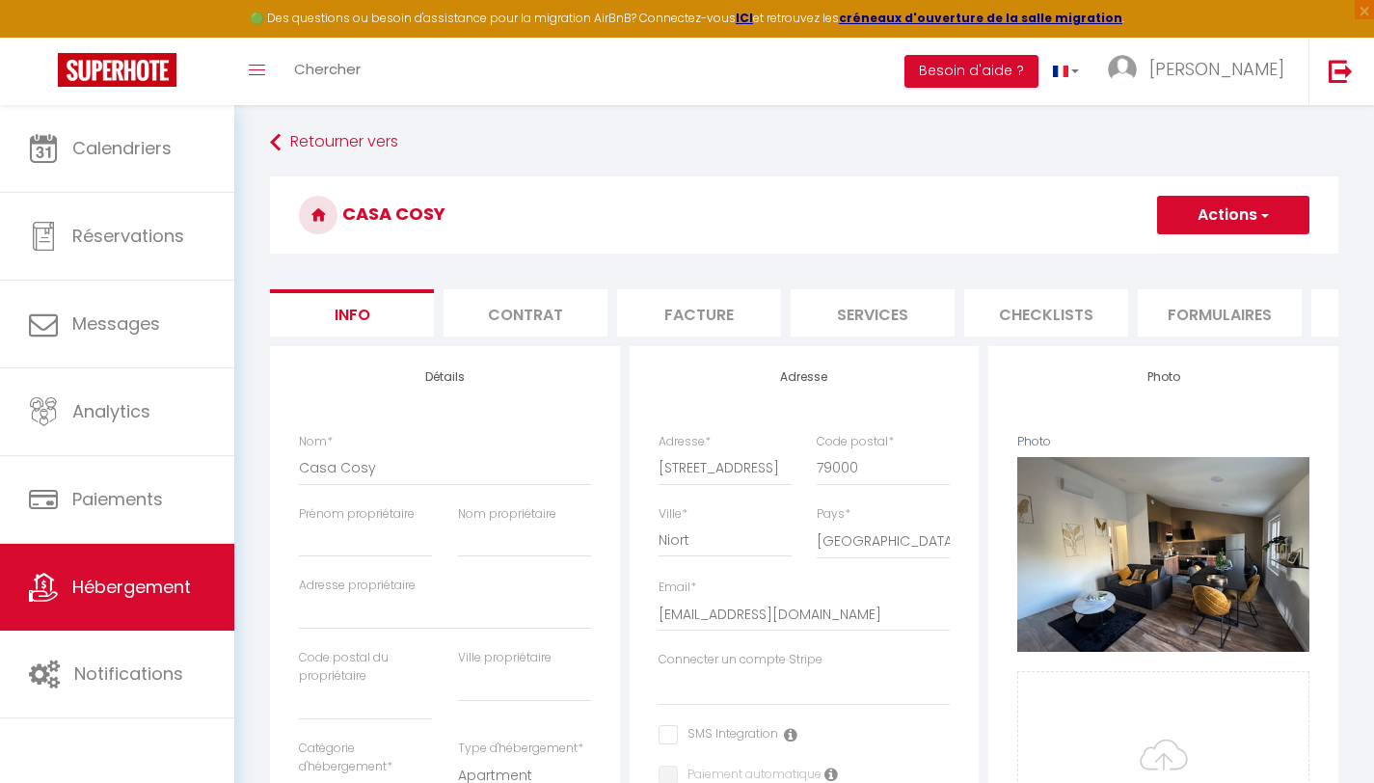
scroll to position [2, 0]
click at [564, 306] on li "Contrat" at bounding box center [525, 313] width 164 height 47
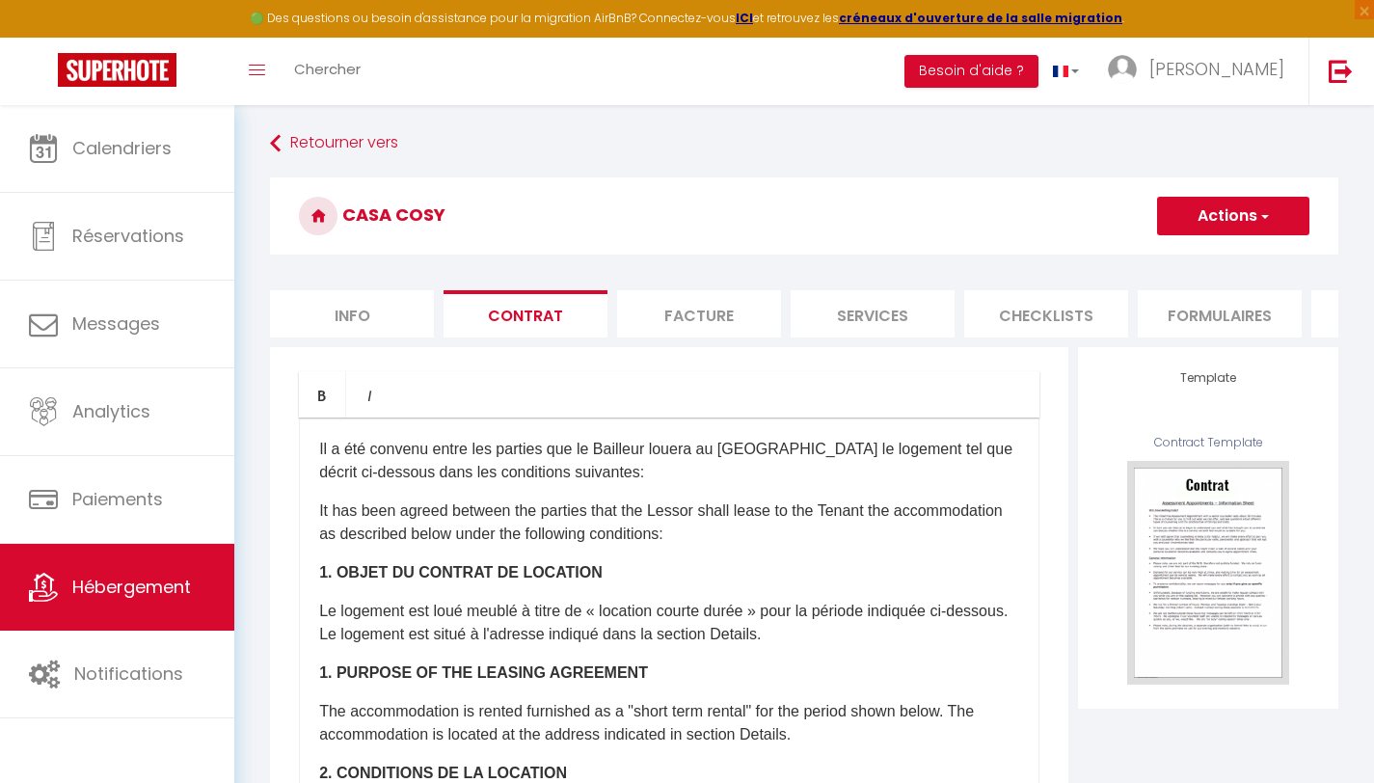
click at [658, 314] on li "Facture" at bounding box center [699, 313] width 164 height 47
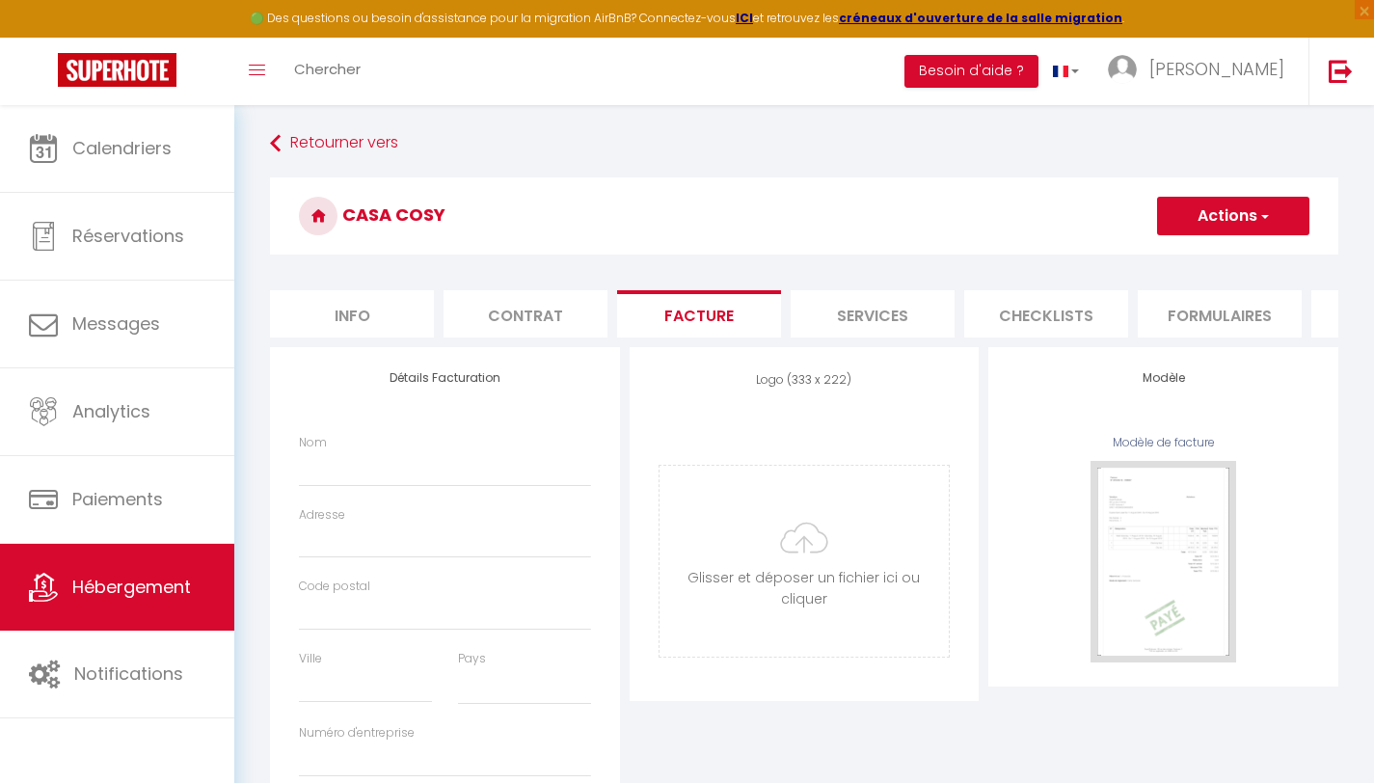
select select
click at [840, 301] on li "Services" at bounding box center [873, 313] width 164 height 47
checkbox input "true"
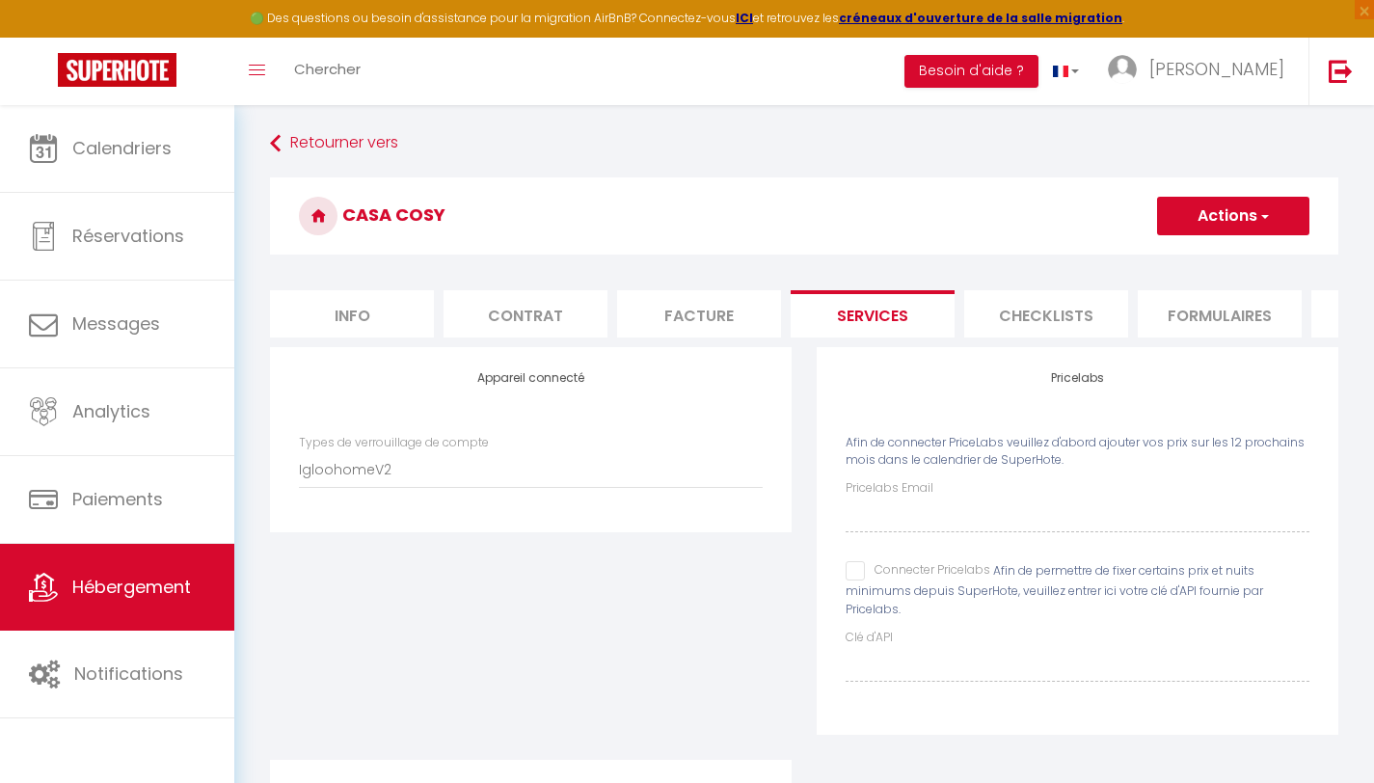
click at [1018, 307] on li "Checklists" at bounding box center [1046, 313] width 164 height 47
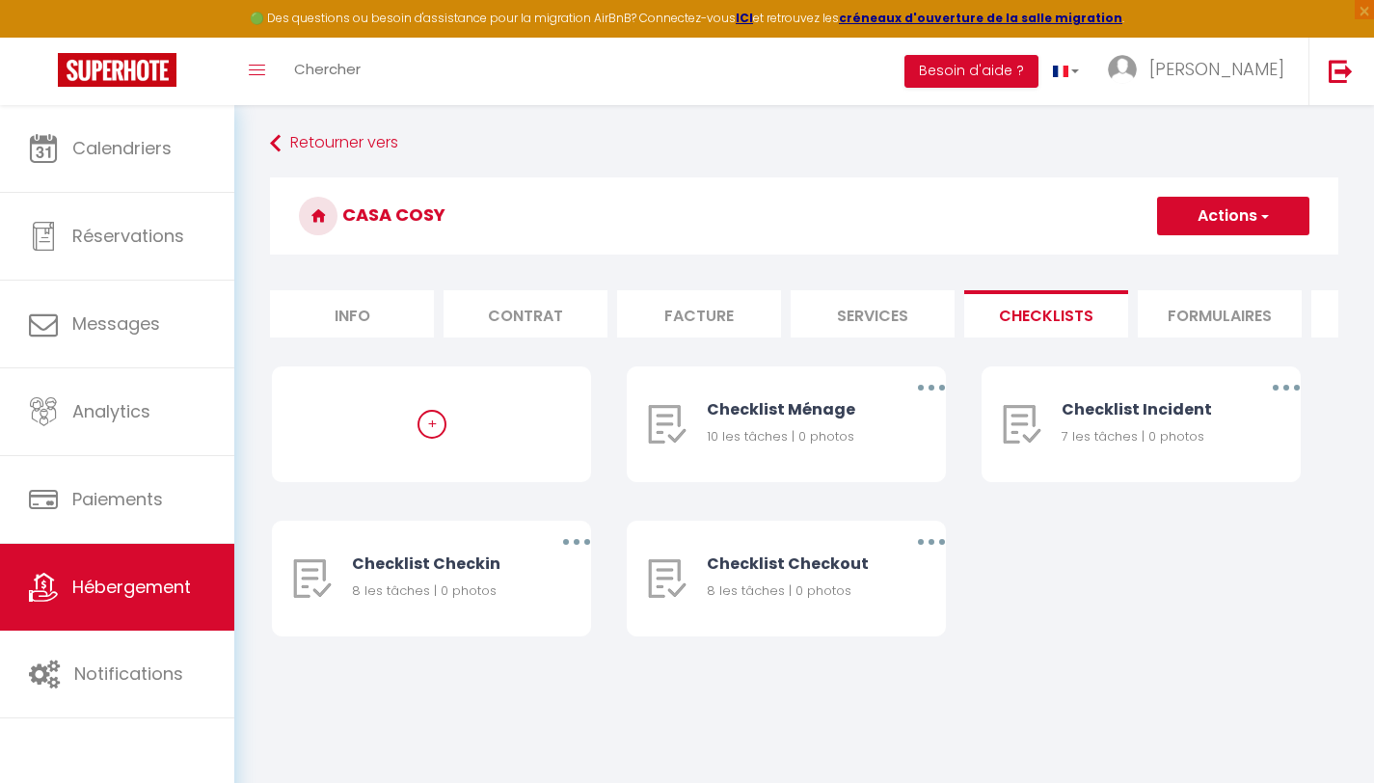
click at [1182, 307] on li "Formulaires" at bounding box center [1220, 313] width 164 height 47
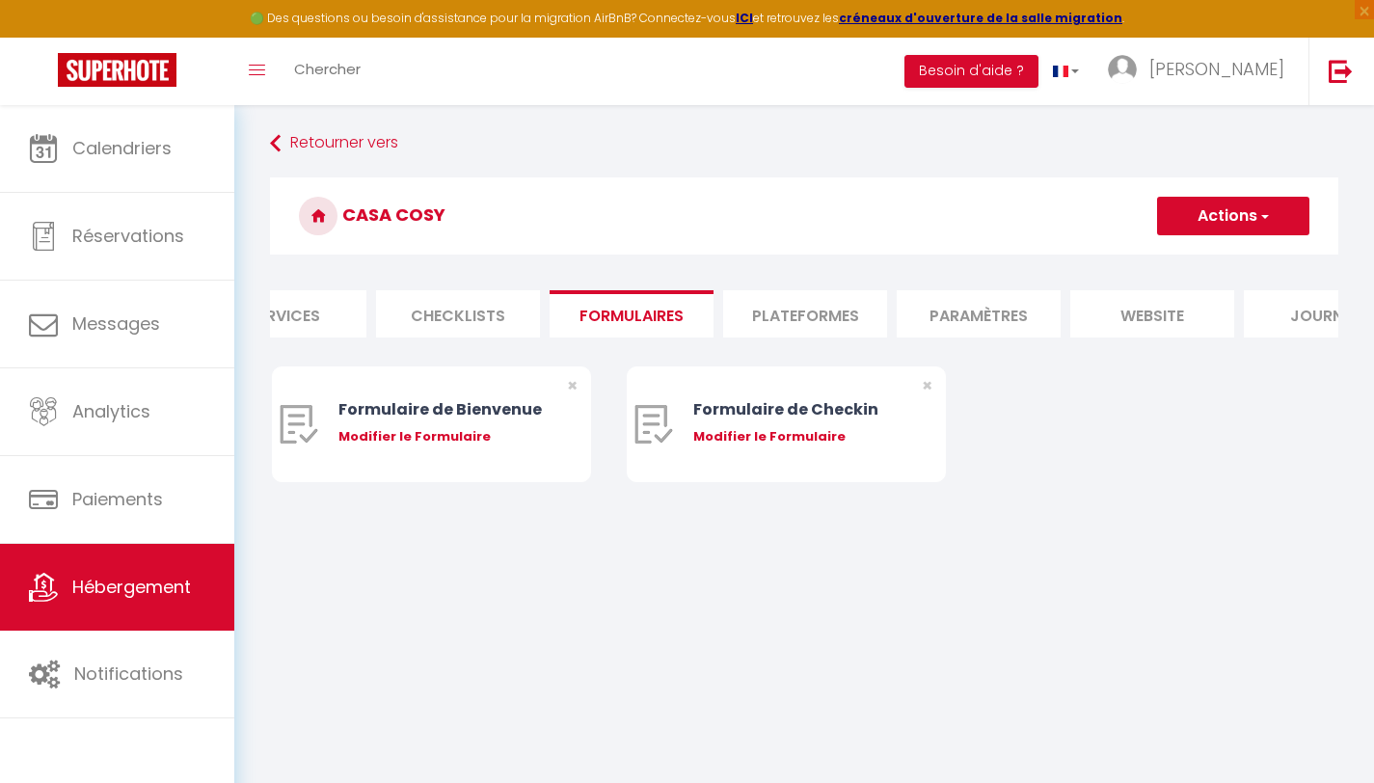
scroll to position [0, 594]
click at [840, 307] on li "Plateformes" at bounding box center [799, 313] width 164 height 47
select select
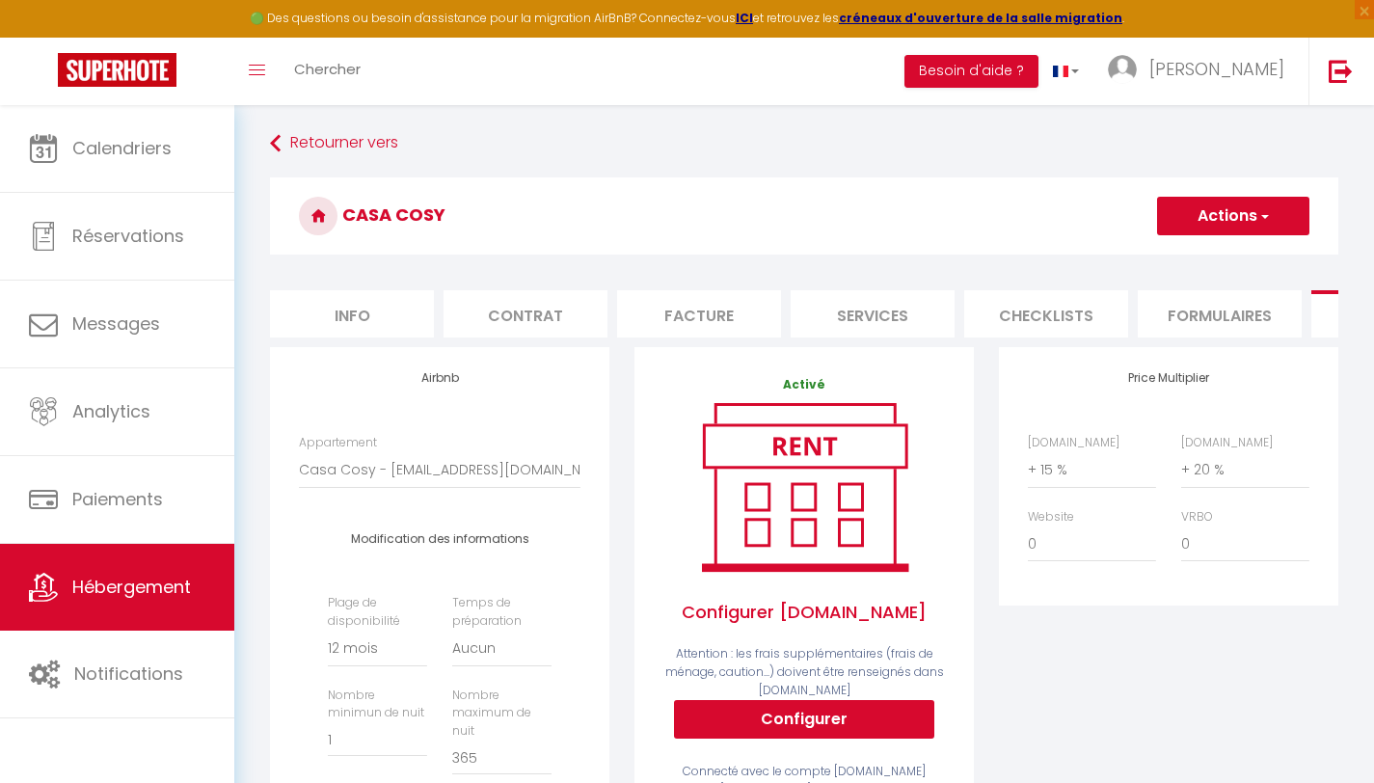
scroll to position [0, 667]
click at [1304, 598] on div "Price Multiplier [DOMAIN_NAME] 0 + 1 % + 2 % + 3 % + 4 % + 5 % + 6 % + 7 %" at bounding box center [1168, 476] width 339 height 258
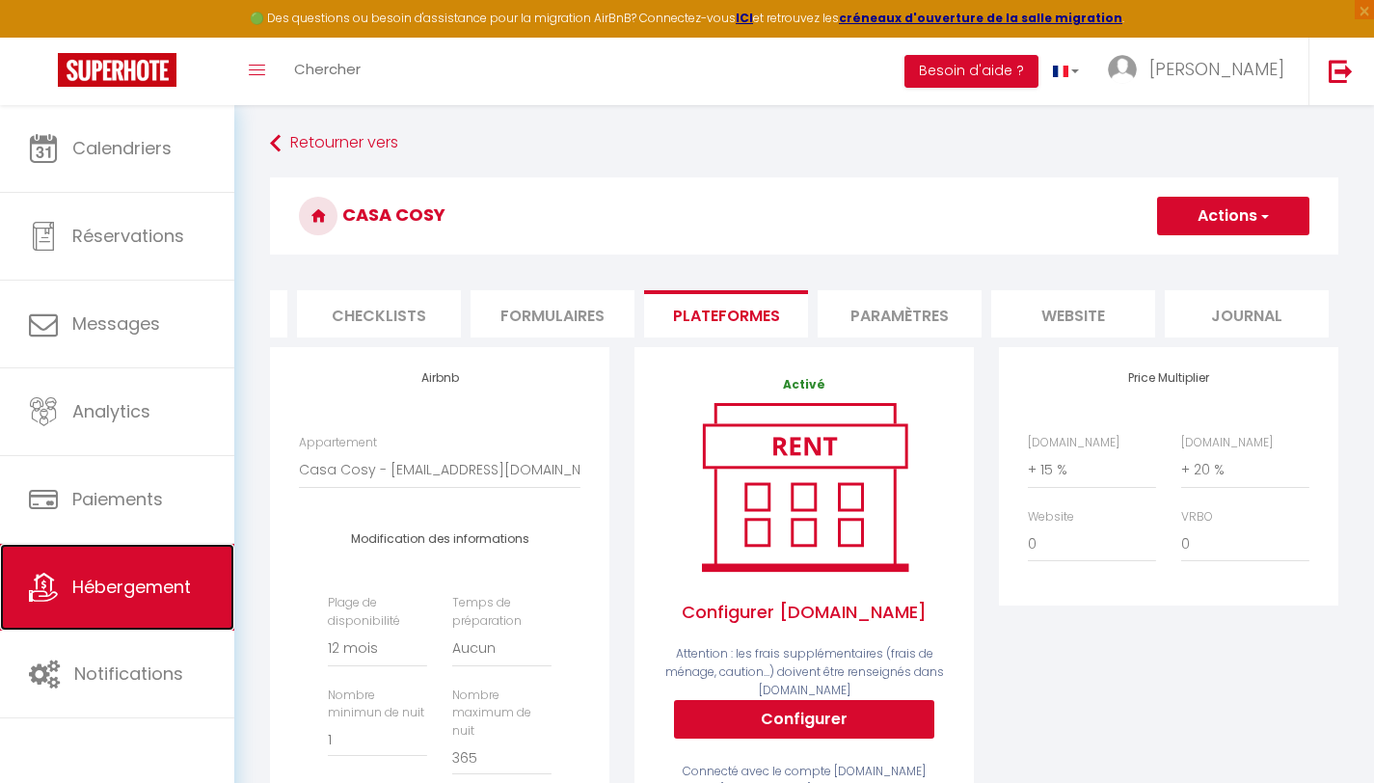
click at [109, 574] on link "Hébergement" at bounding box center [117, 587] width 234 height 87
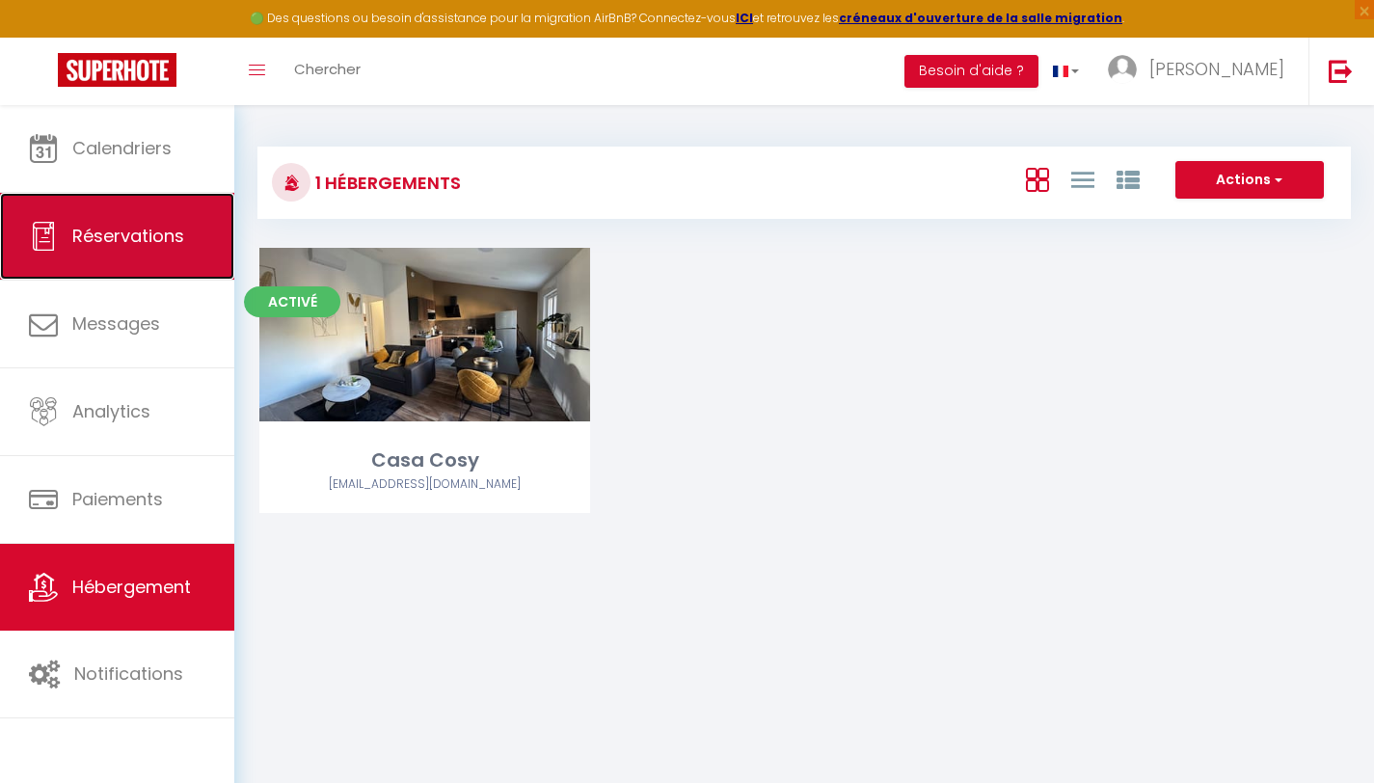
click at [105, 220] on link "Réservations" at bounding box center [117, 236] width 234 height 87
select select "not_cancelled"
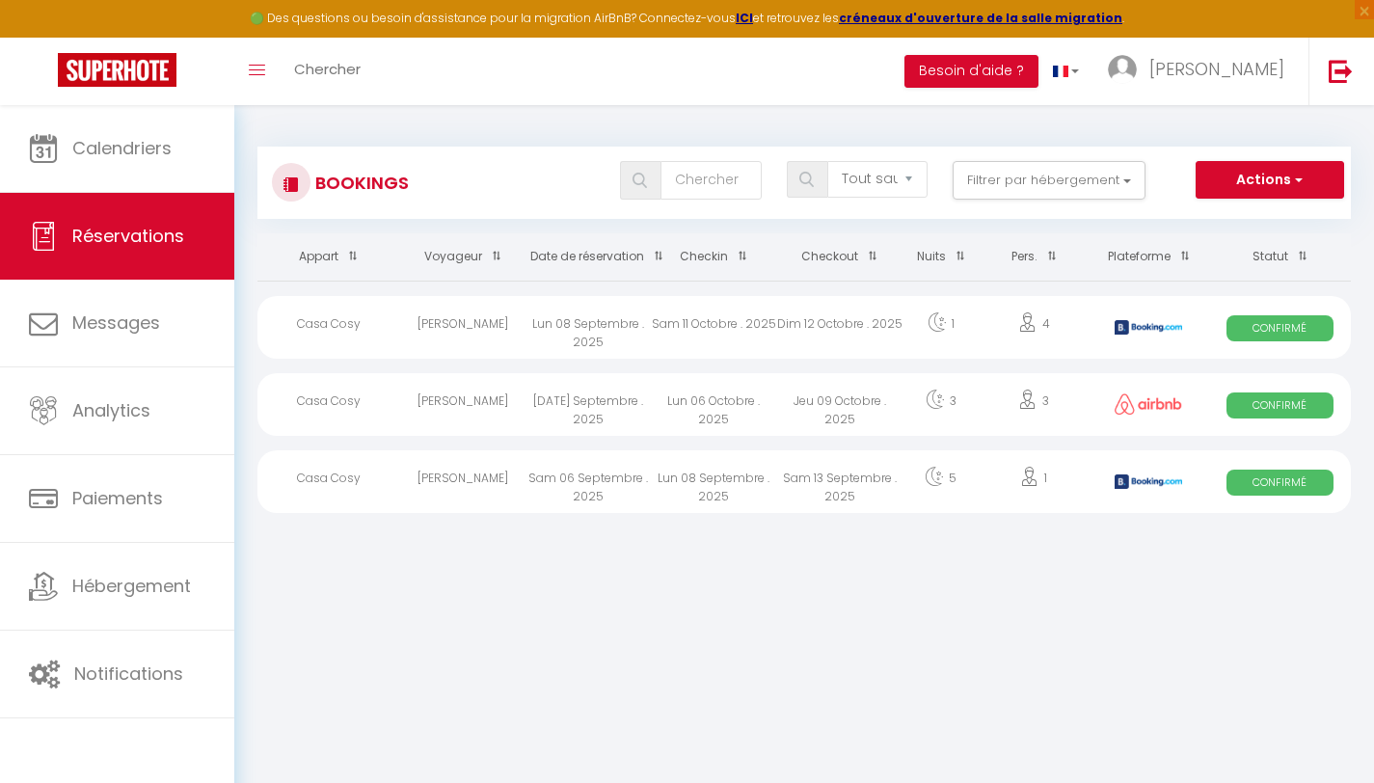
click at [654, 390] on div "Lun 06 Octobre . 2025" at bounding box center [713, 404] width 125 height 63
select select "OK"
select select "0"
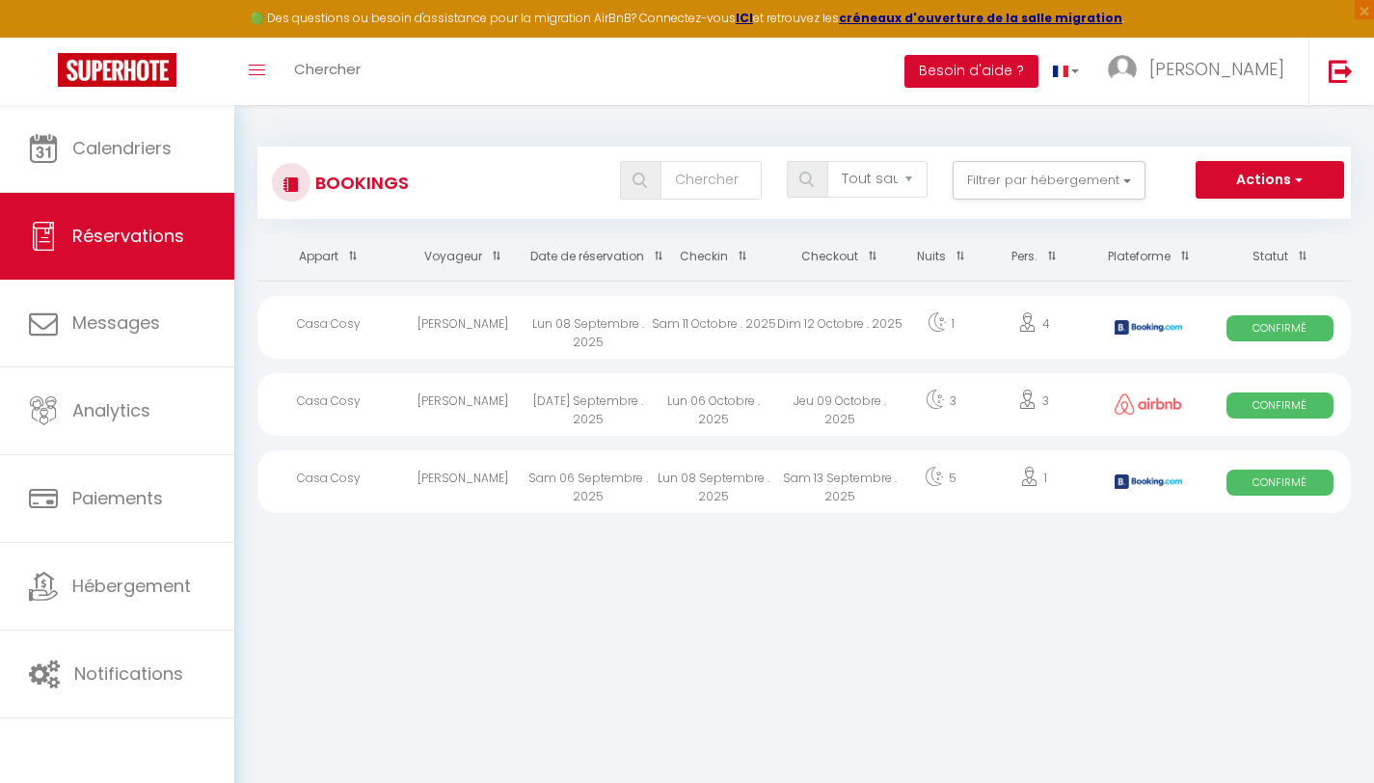
select select "1"
select select
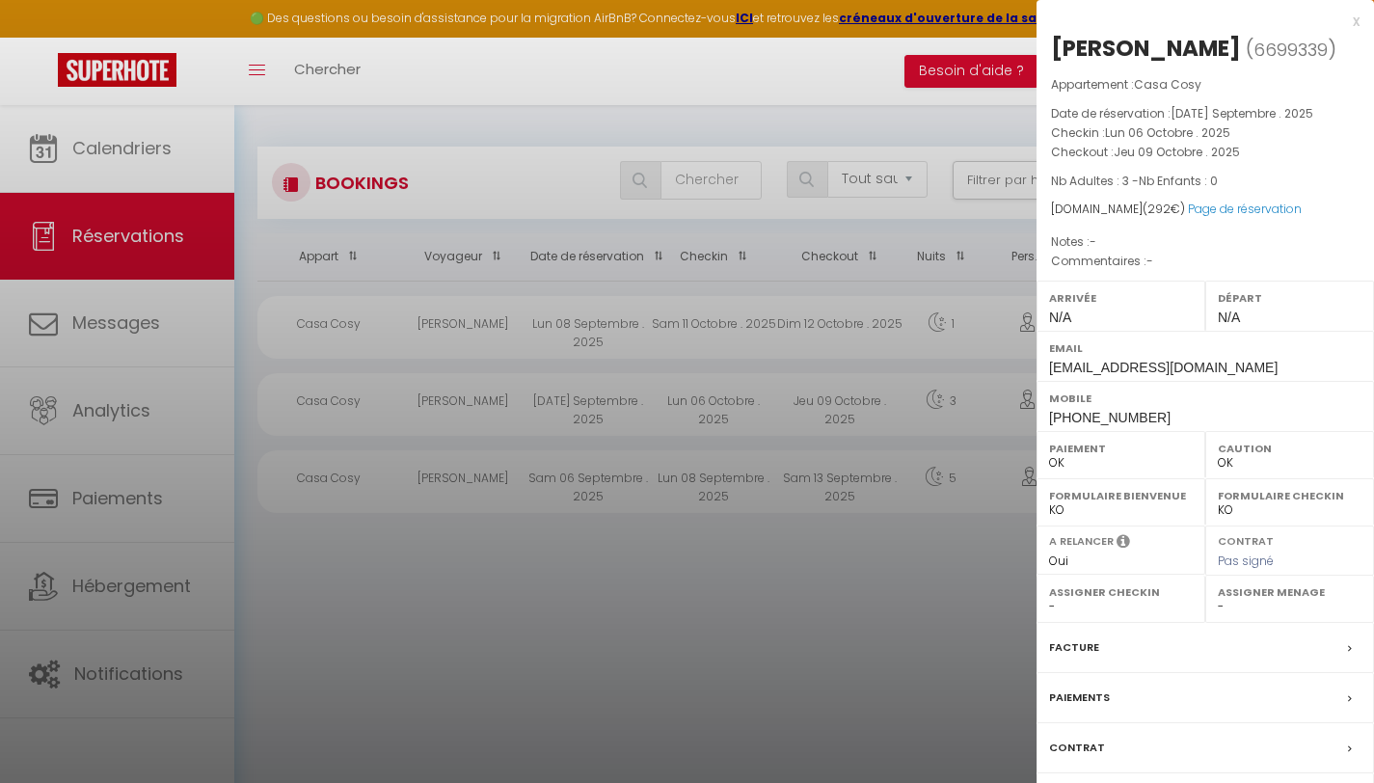
click at [1117, 747] on div "Contrat" at bounding box center [1204, 748] width 337 height 50
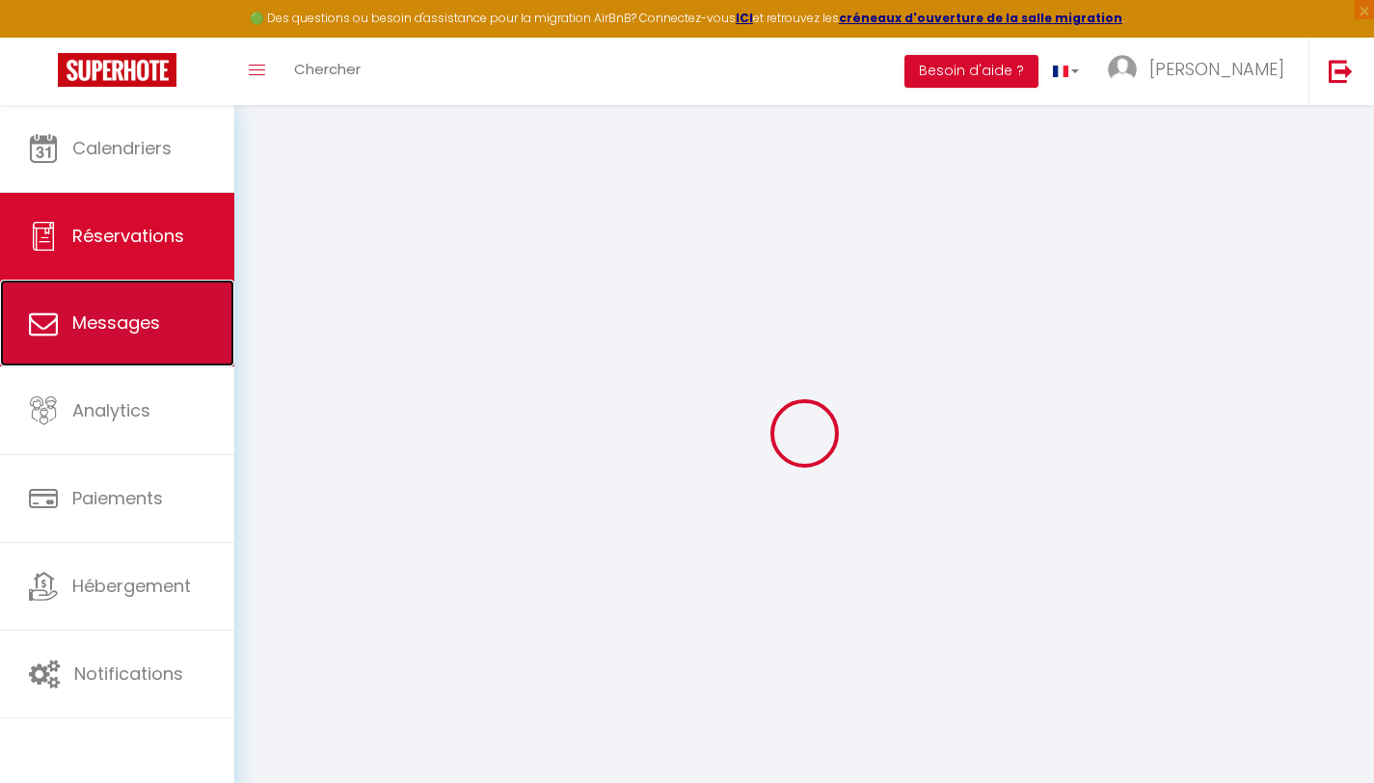
click at [130, 322] on span "Messages" at bounding box center [116, 322] width 88 height 24
select select "message"
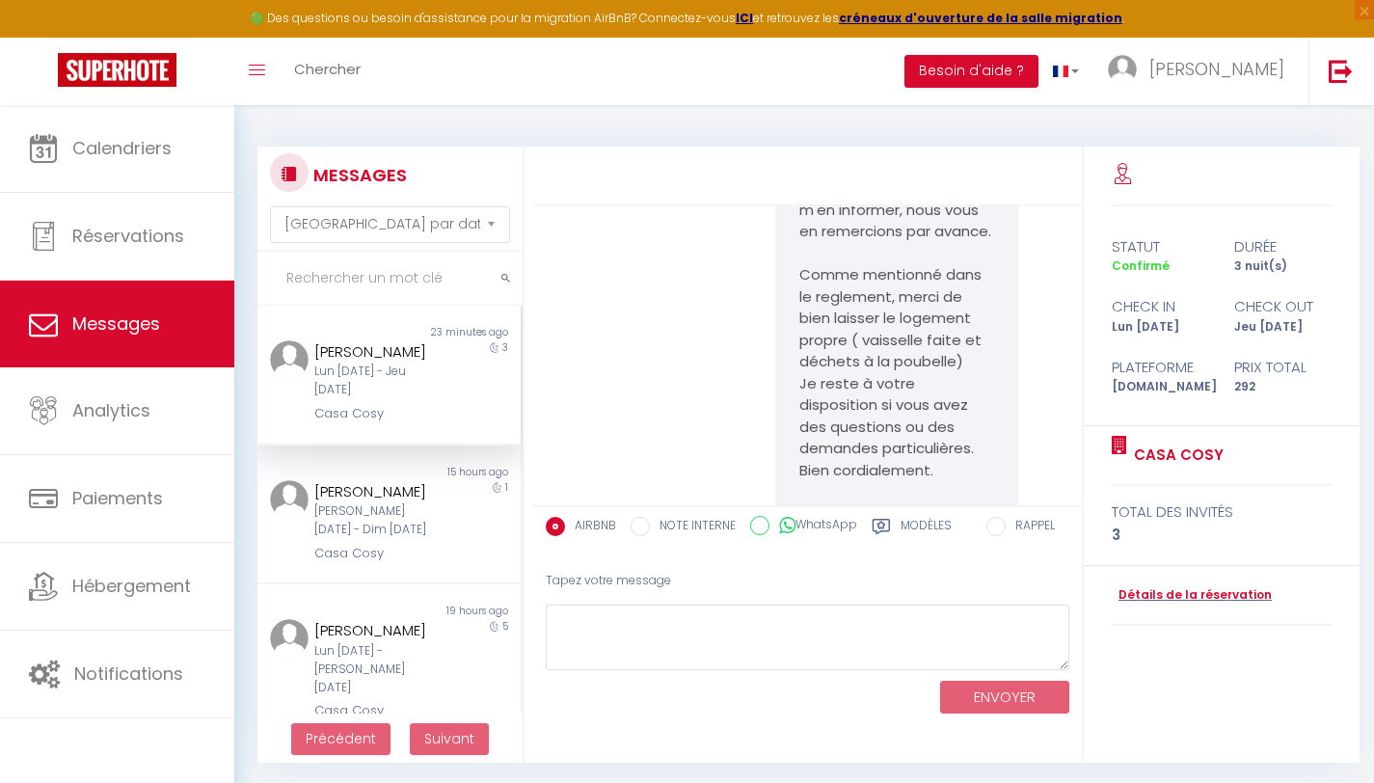
scroll to position [880, 0]
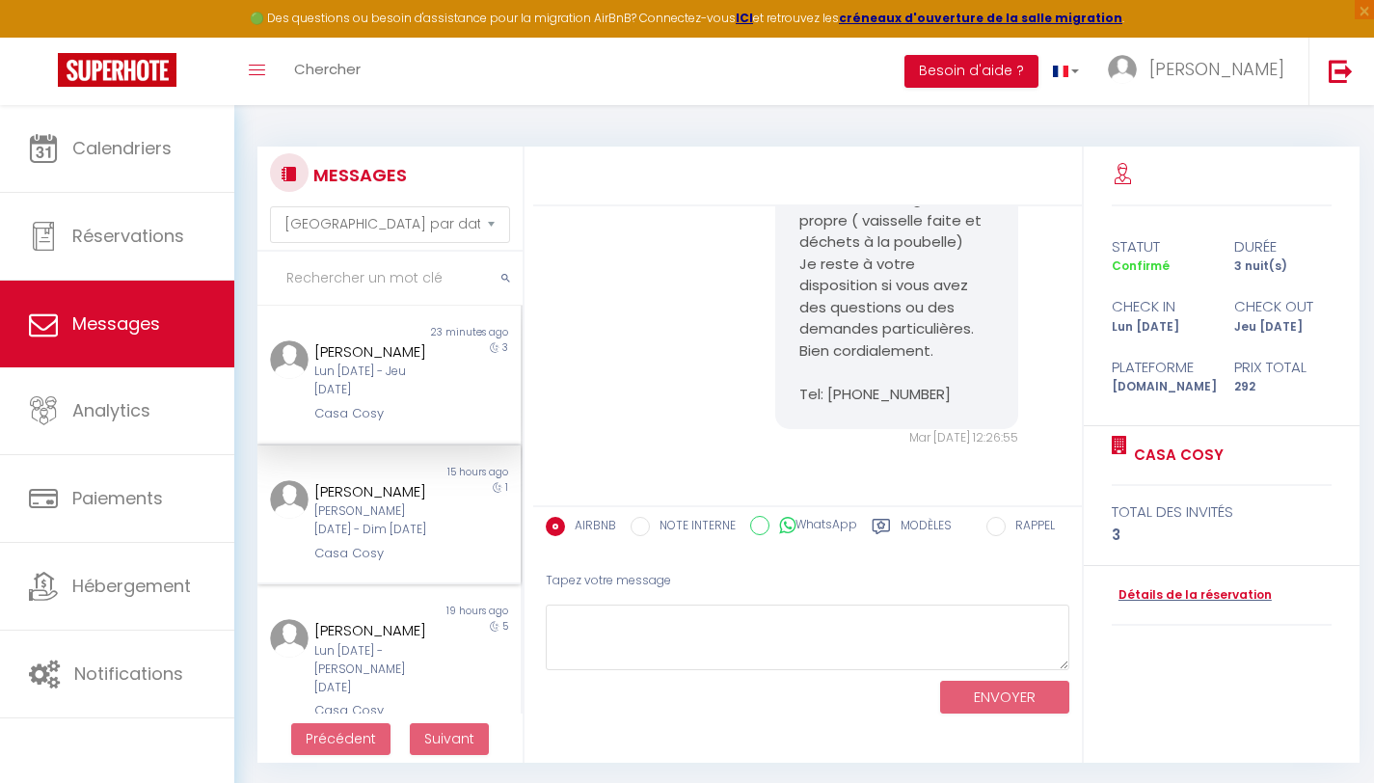
click at [344, 503] on div "[PERSON_NAME]" at bounding box center [378, 491] width 128 height 23
